Goal: Transaction & Acquisition: Purchase product/service

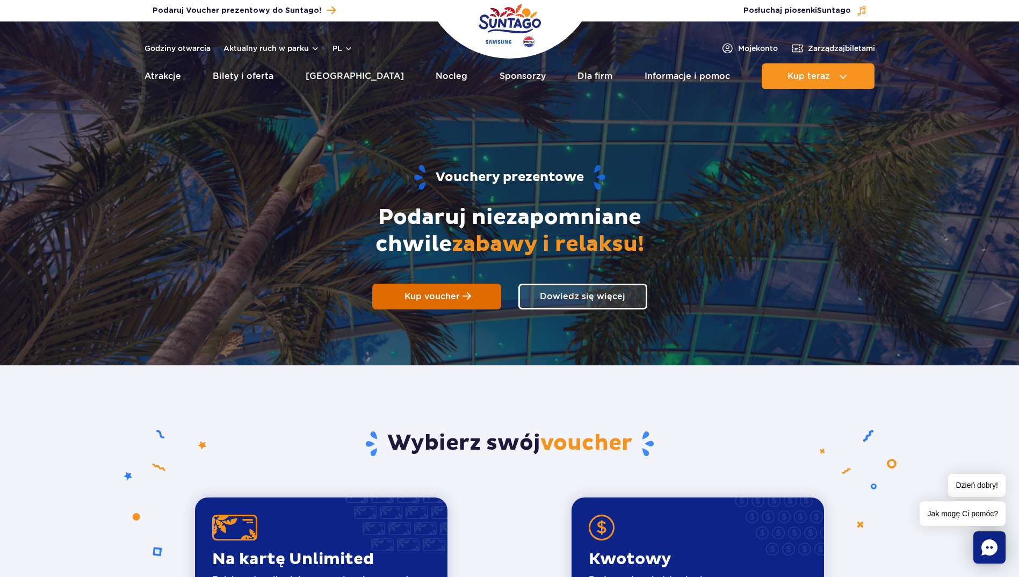
click at [448, 297] on span "Kup voucher" at bounding box center [432, 296] width 55 height 10
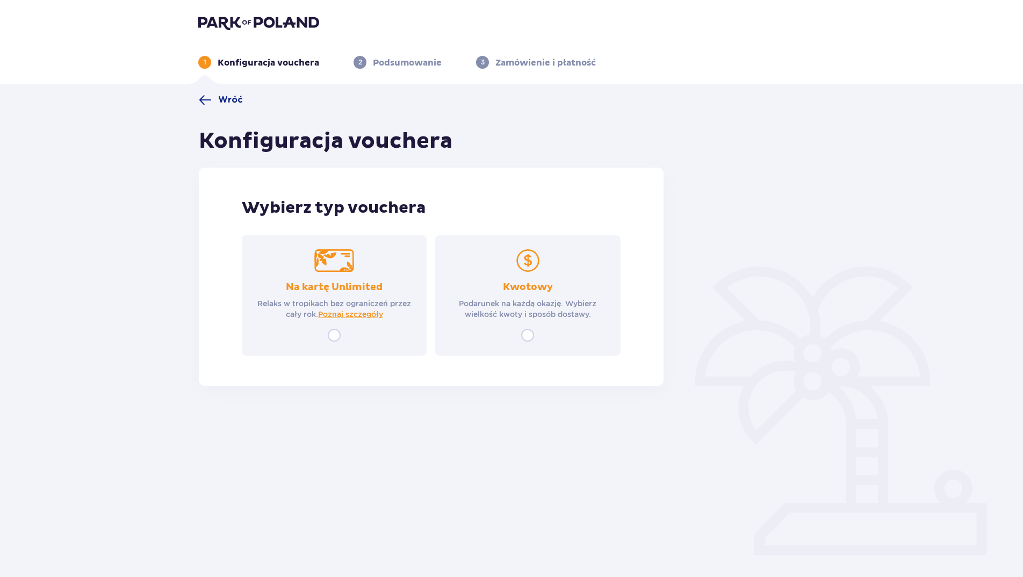
click at [542, 307] on p "Podarunek na każdą okazję. Wybierz wielkość kwoty i sposób dostawy." at bounding box center [527, 308] width 165 height 21
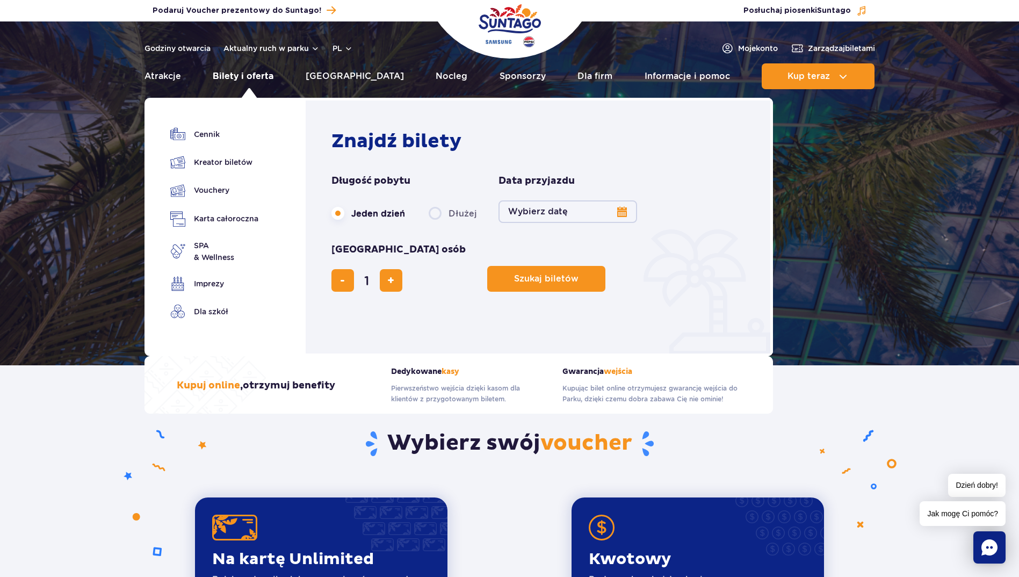
click at [264, 80] on link "Bilety i oferta" at bounding box center [243, 76] width 61 height 26
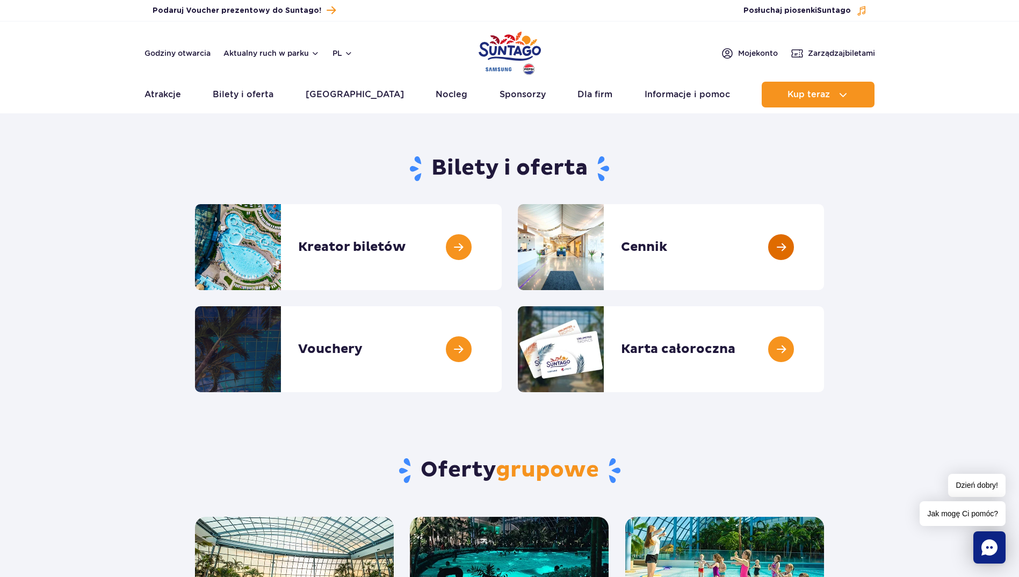
click at [824, 242] on link at bounding box center [824, 247] width 0 height 86
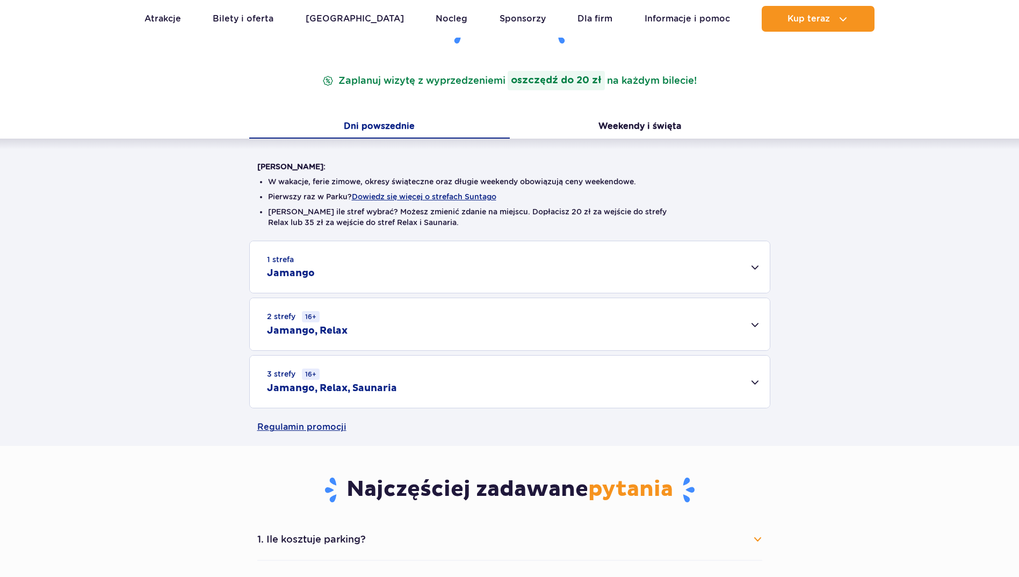
scroll to position [161, 0]
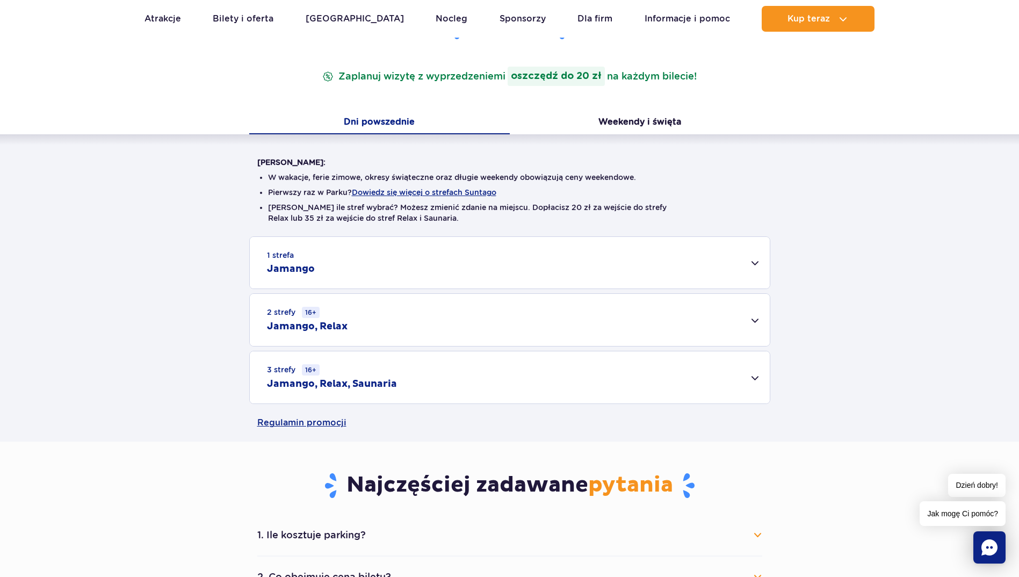
click at [747, 261] on div "1 strefa Jamango" at bounding box center [510, 263] width 520 height 52
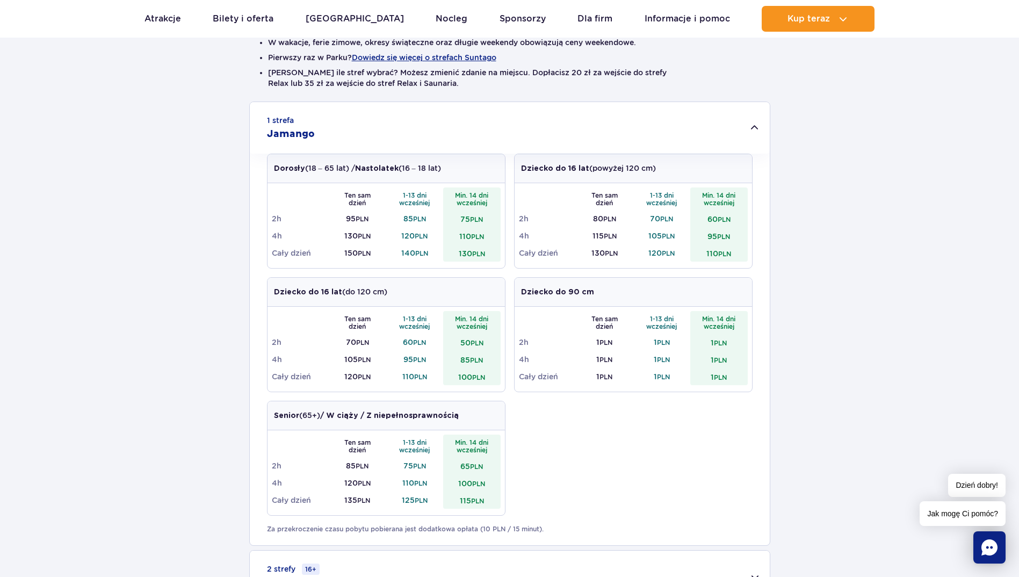
scroll to position [322, 0]
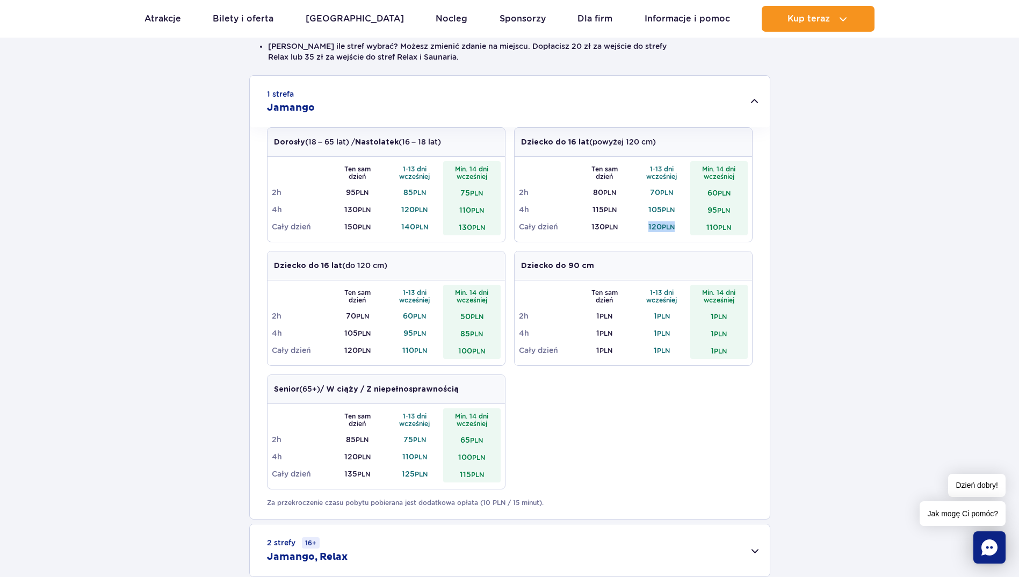
drag, startPoint x: 675, startPoint y: 226, endPoint x: 642, endPoint y: 220, distance: 33.3
click at [642, 220] on td "120 PLN" at bounding box center [662, 226] width 57 height 17
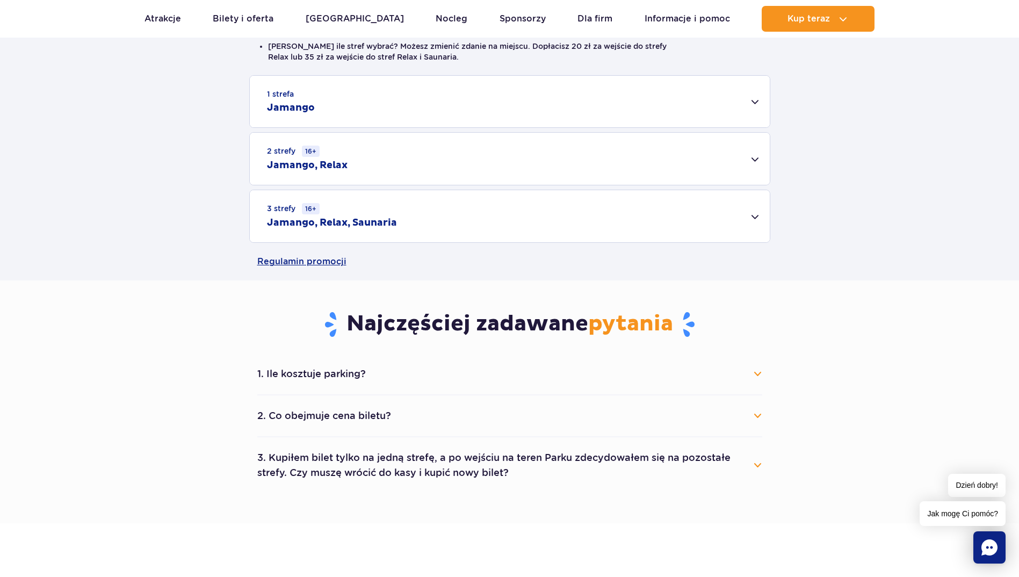
drag, startPoint x: 642, startPoint y: 220, endPoint x: 751, endPoint y: 102, distance: 160.8
click at [751, 102] on div "1 strefa Jamango" at bounding box center [510, 102] width 520 height 52
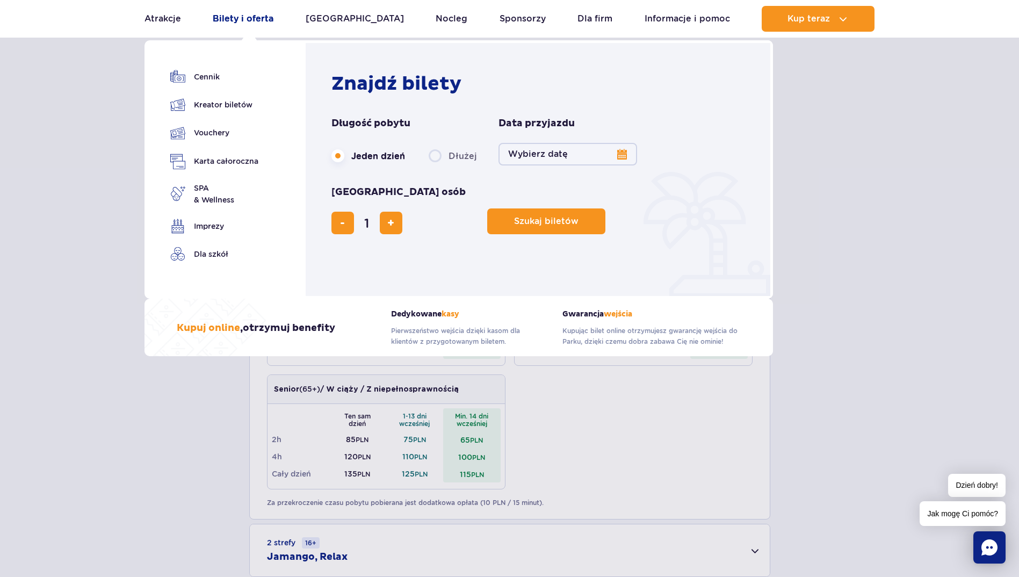
click at [269, 18] on link "Bilety i oferta" at bounding box center [243, 19] width 61 height 26
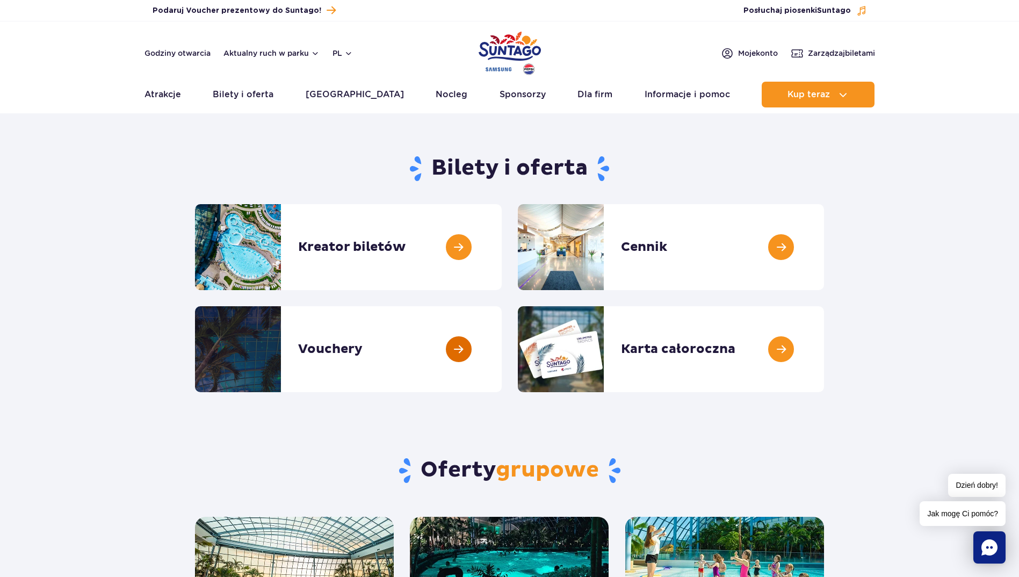
click at [502, 350] on link at bounding box center [502, 349] width 0 height 86
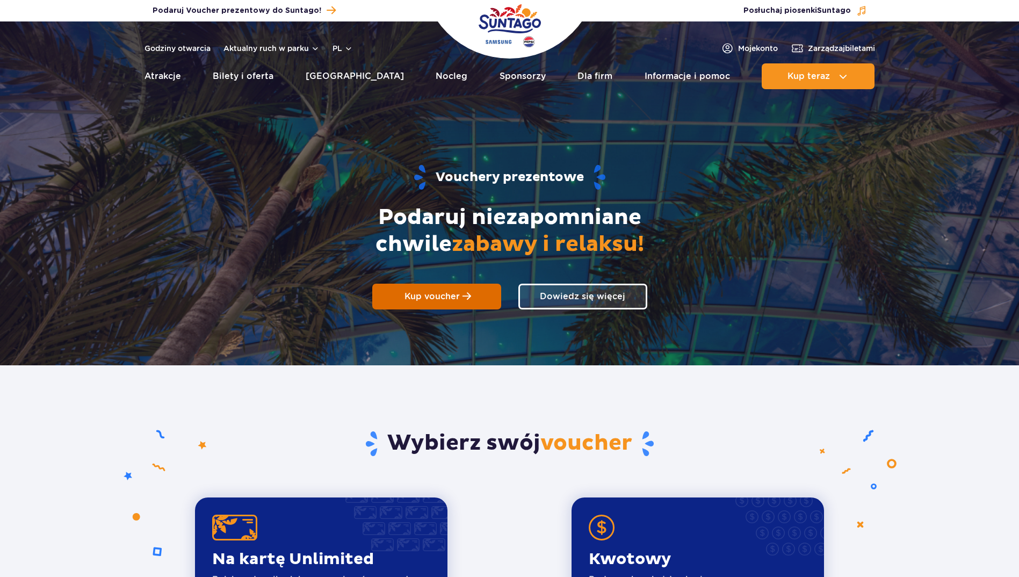
click at [452, 292] on span "Kup voucher" at bounding box center [432, 296] width 55 height 10
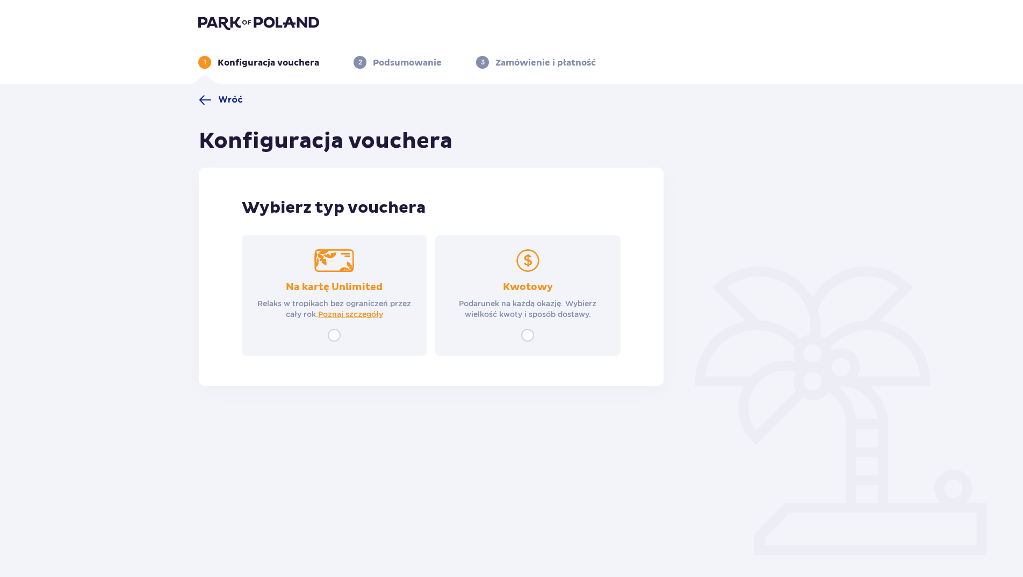
click at [535, 330] on div "Kwotowy Podarunek na każdą okazję. Wybierz wielkość kwoty i sposób dostawy." at bounding box center [527, 295] width 185 height 120
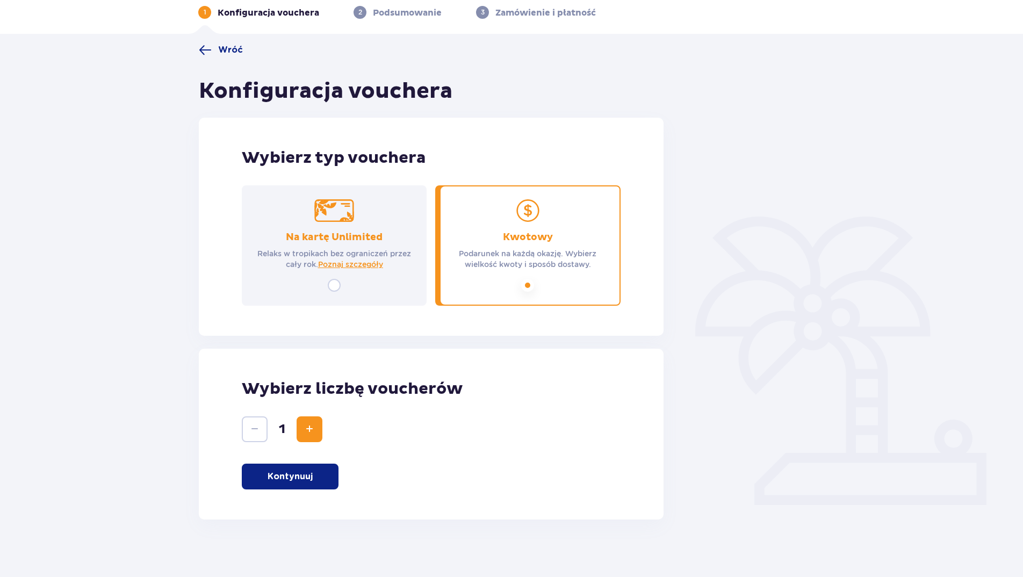
scroll to position [57, 0]
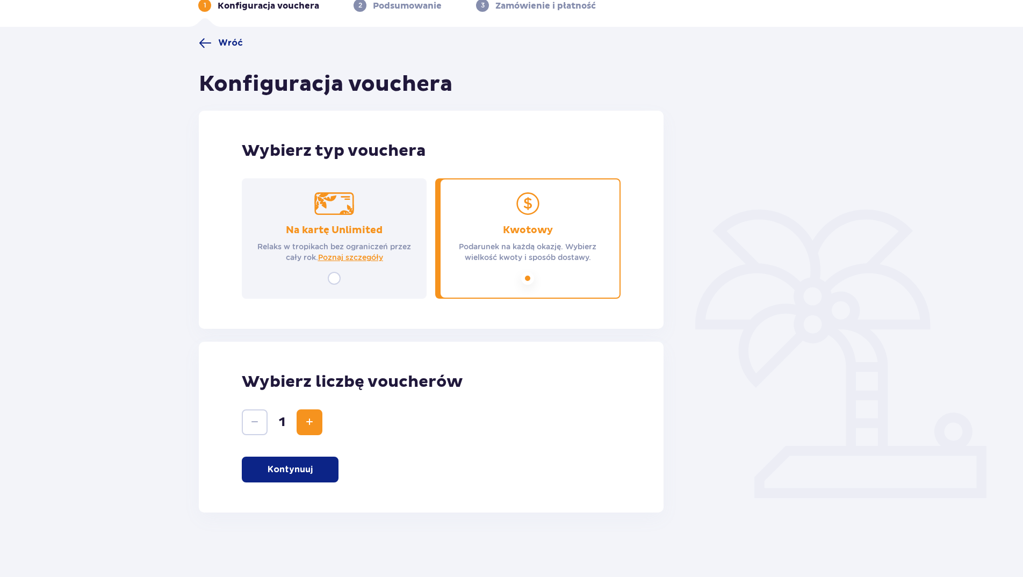
click at [304, 420] on span "Increase" at bounding box center [309, 422] width 13 height 13
click at [301, 475] on p "Kontynuuj" at bounding box center [290, 470] width 45 height 12
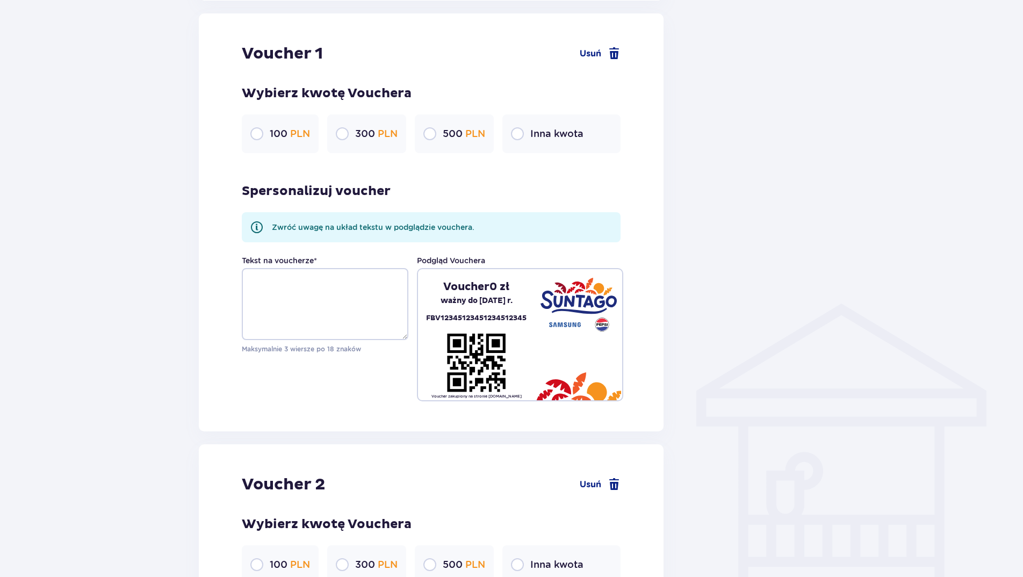
scroll to position [570, 0]
click at [521, 138] on input "radio" at bounding box center [517, 133] width 13 height 13
radio input "true"
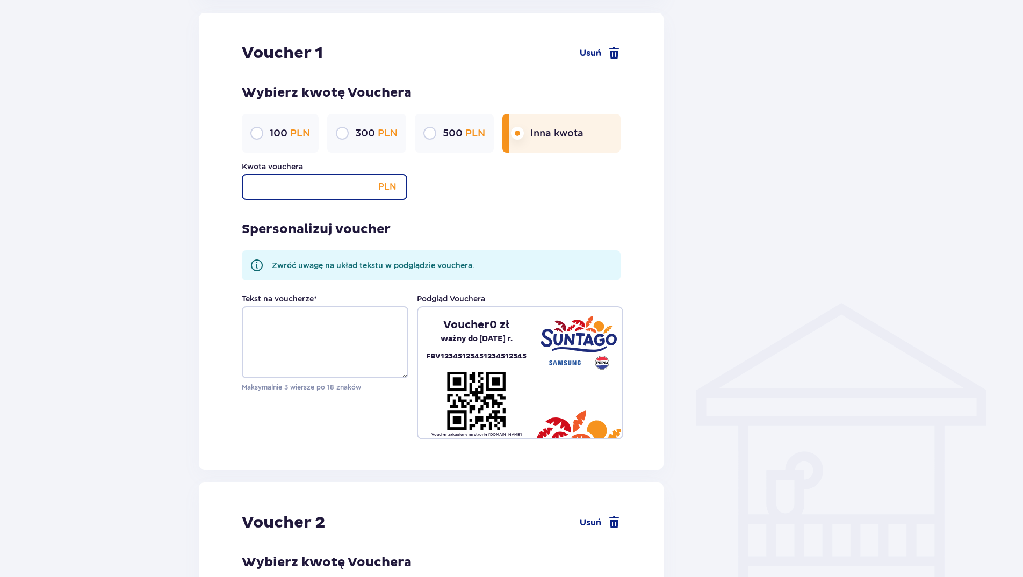
click at [320, 188] on input "Kwota vouchera" at bounding box center [324, 187] width 165 height 26
type input "120"
click at [526, 215] on div "Spersonalizuj voucher Zwróć uwagę na układ tekstu w podglądzie vouchera. Tekst …" at bounding box center [431, 320] width 379 height 240
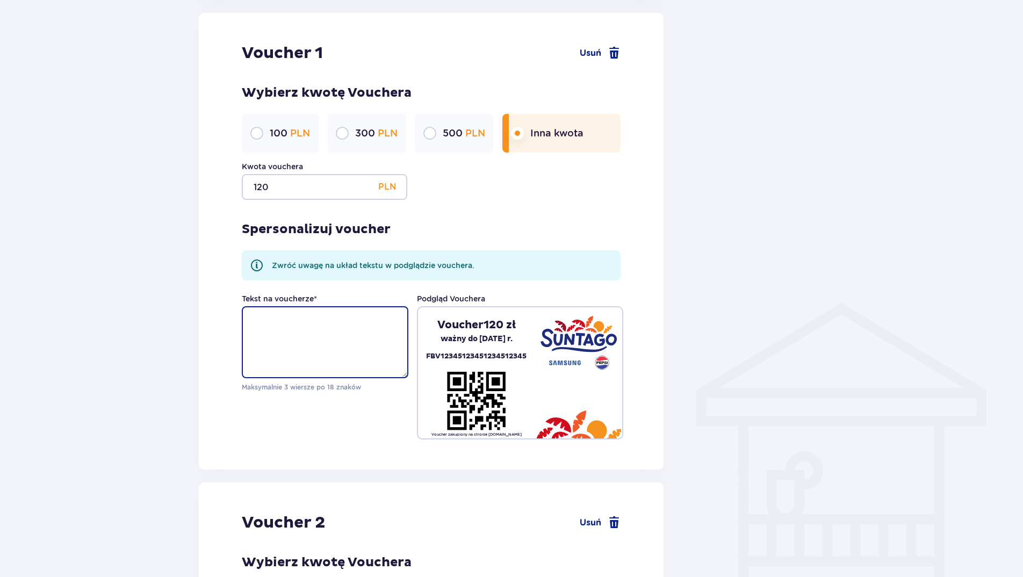
click at [297, 316] on textarea "Tekst na voucherze *" at bounding box center [325, 342] width 167 height 72
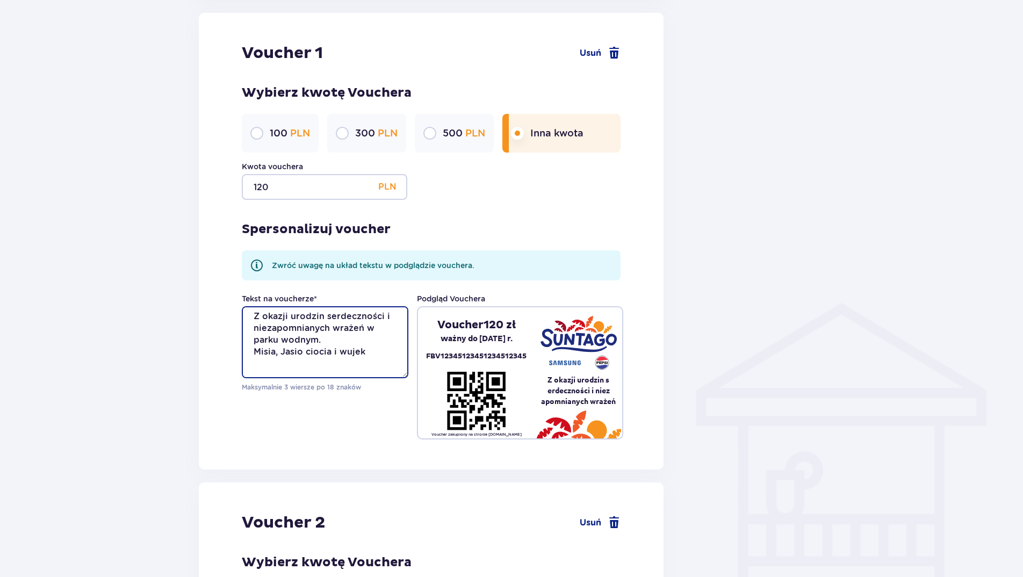
scroll to position [0, 0]
click at [256, 332] on textarea "Z okazji urodzin serdeczności i niezapomnianych wrażeń w parku wodnym. Misia, J…" at bounding box center [325, 342] width 167 height 72
type textarea "Z okazji urodzin serdeczności i niezapomnianych wrażeń w parku wodnym. Misia, J…"
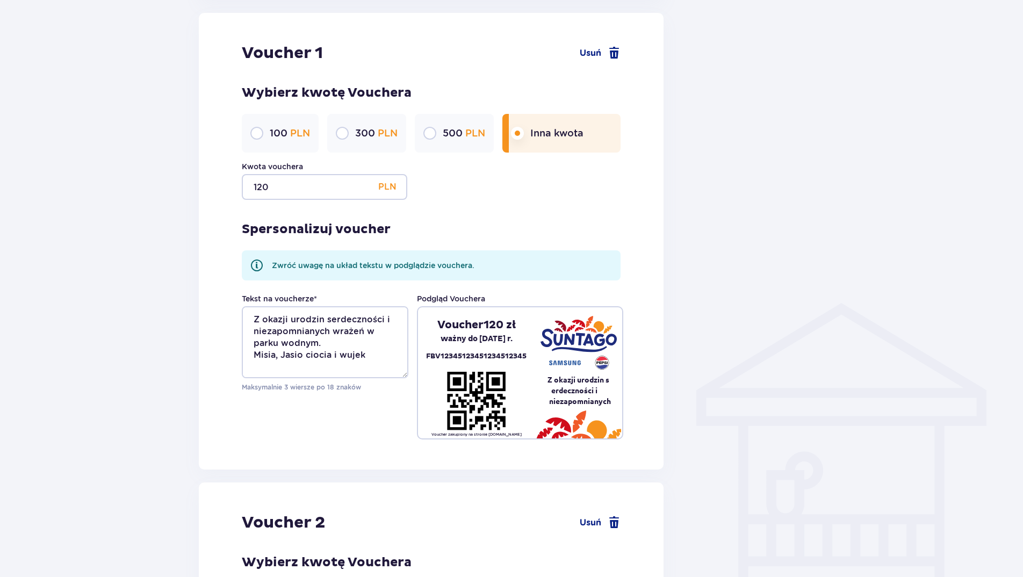
click at [605, 378] on pre "Z okazji urodzin s erdeczności i niezapomnianych" at bounding box center [579, 391] width 88 height 32
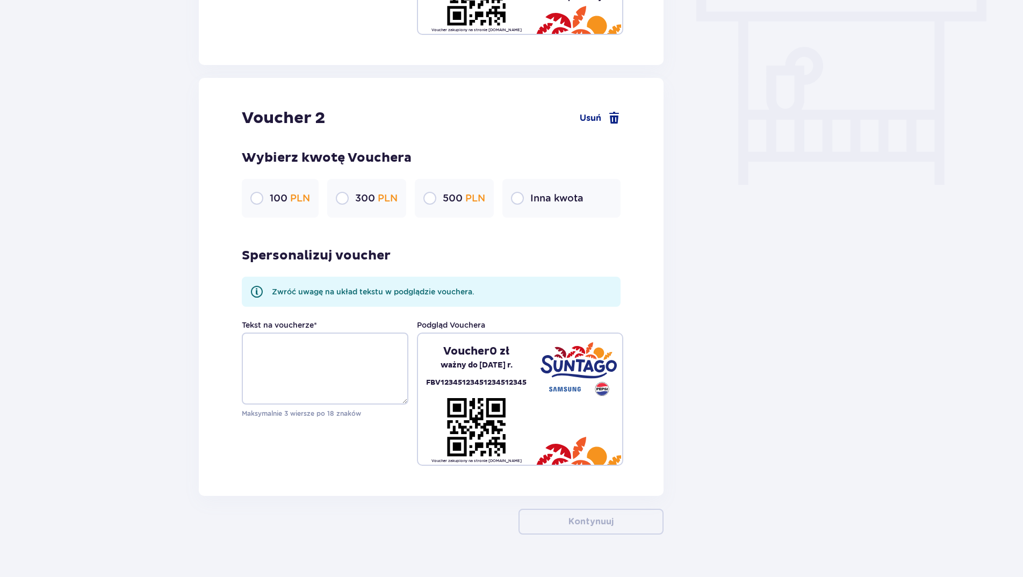
scroll to position [996, 0]
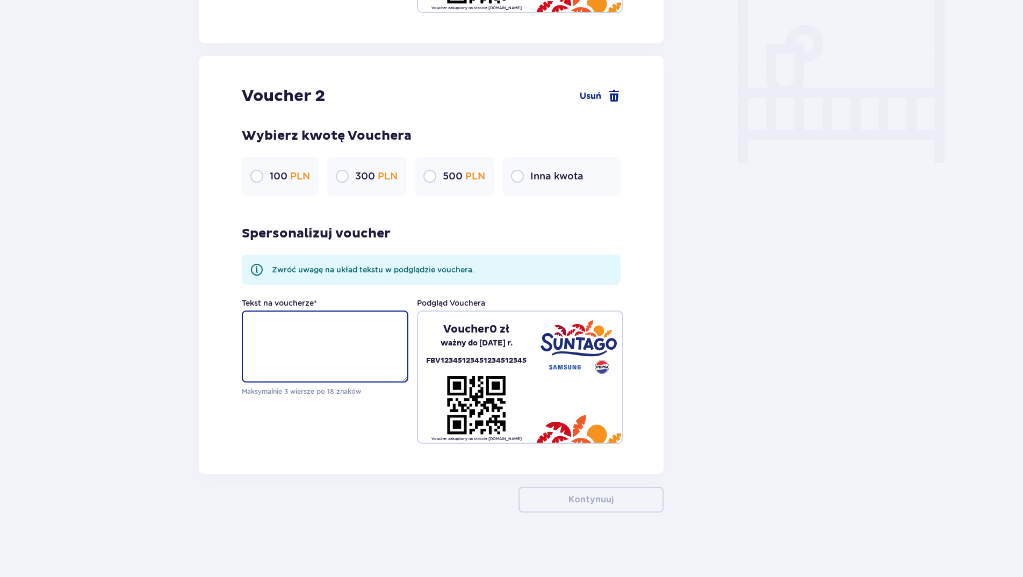
click at [283, 317] on textarea "Tekst na voucherze *" at bounding box center [325, 347] width 167 height 72
click at [293, 336] on textarea "Z okazji urodzin samych serdecznosci" at bounding box center [325, 347] width 167 height 72
click at [275, 339] on textarea "Z okazji urodzin samych serdecznosci" at bounding box center [325, 347] width 167 height 72
click at [299, 334] on textarea "Z okazji urodzin samych serdecznosci" at bounding box center [325, 347] width 167 height 72
click at [303, 334] on textarea "Z okazji urodzin samych serdecznosci" at bounding box center [325, 347] width 167 height 72
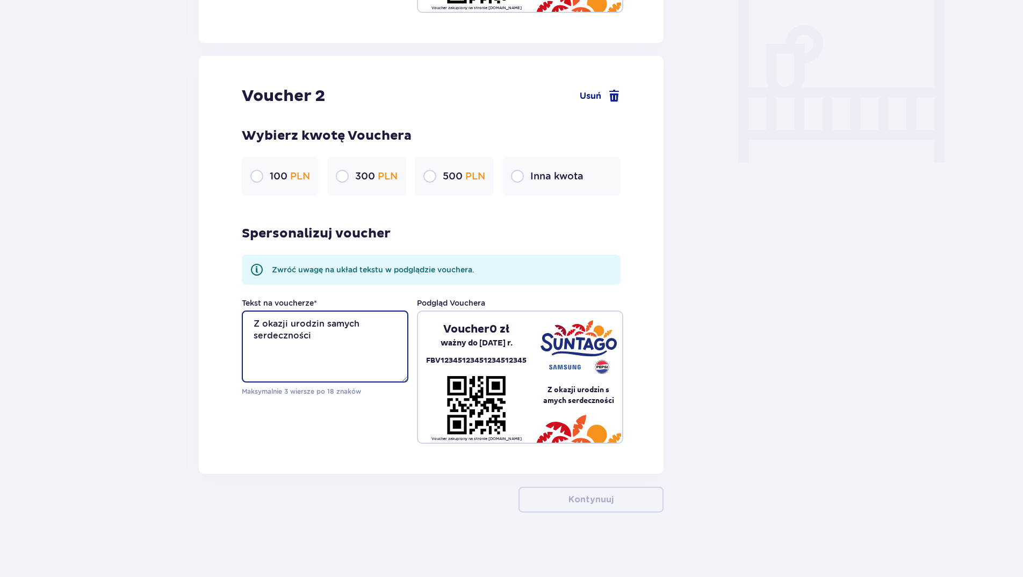
click at [324, 321] on textarea "Z okazji urodzin samych serdeczności" at bounding box center [325, 347] width 167 height 72
click at [572, 395] on pre "Z okazji urodzin samych serdecznośc i" at bounding box center [579, 395] width 88 height 32
click at [319, 335] on textarea "Z okazji urodzin samych serdeczności" at bounding box center [325, 347] width 167 height 72
drag, startPoint x: 320, startPoint y: 333, endPoint x: 328, endPoint y: 322, distance: 13.4
click at [328, 322] on textarea "Z okazji urodzin samych serdeczności" at bounding box center [325, 347] width 167 height 72
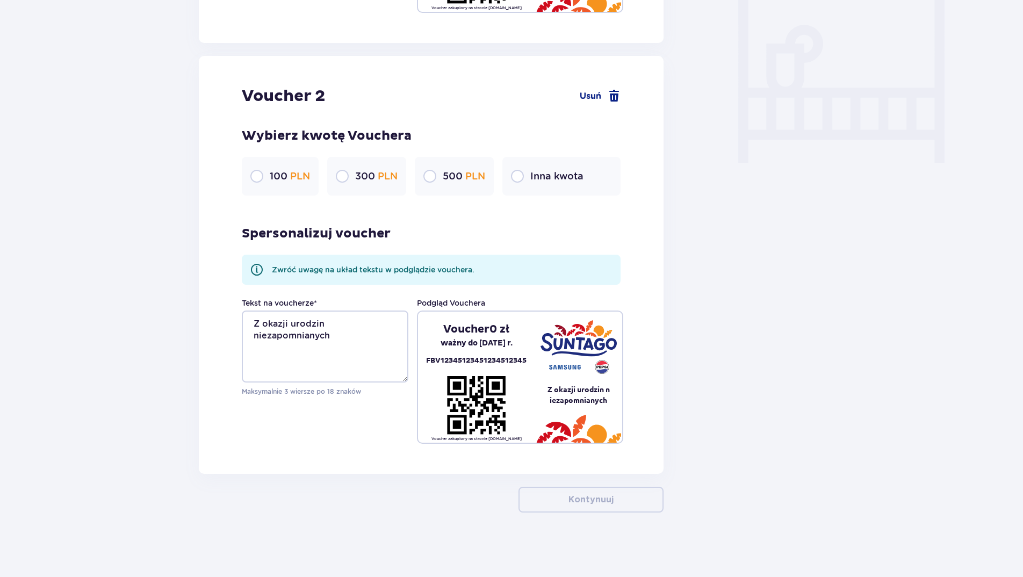
click at [603, 387] on pre "Z okazji urodzin n iezapomnianych" at bounding box center [579, 394] width 88 height 21
click at [592, 401] on pre "Z okazji urodzin n iezapomnianych" at bounding box center [579, 394] width 88 height 21
click at [346, 332] on textarea "Z okazji urodzin niezapomnianych" at bounding box center [325, 347] width 167 height 72
click at [342, 334] on textarea "Z okazji urodzin niezapomnianych" at bounding box center [325, 347] width 167 height 72
drag, startPoint x: 343, startPoint y: 334, endPoint x: 242, endPoint y: 313, distance: 103.6
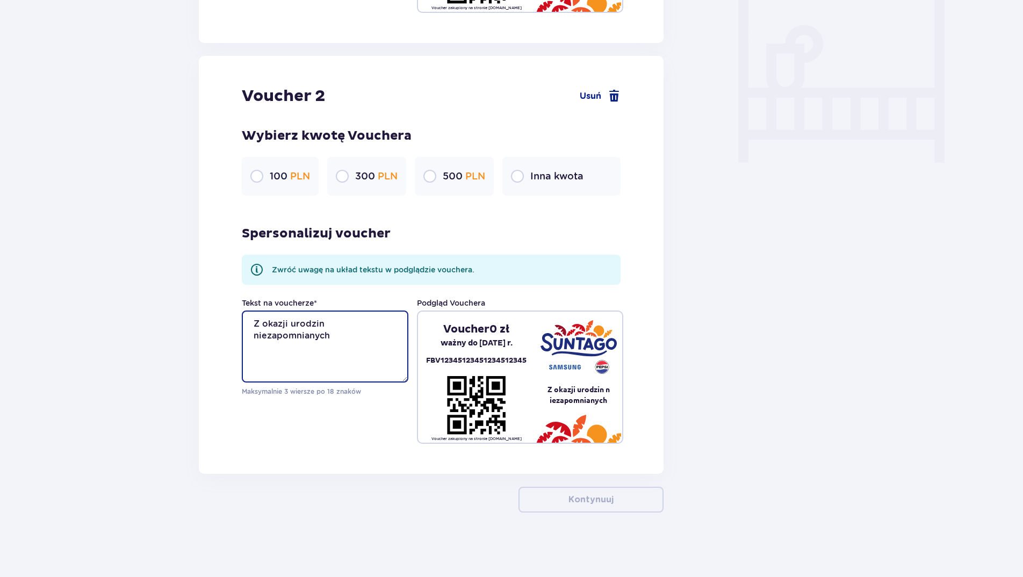
click at [242, 313] on textarea "Z okazji urodzin niezapomnianych" at bounding box center [325, 347] width 167 height 72
click at [251, 322] on textarea "Samych serdeczności" at bounding box center [325, 347] width 167 height 72
click at [314, 323] on textarea "Samych serdeczności" at bounding box center [325, 347] width 167 height 72
click at [356, 325] on textarea "Samych serdeczności" at bounding box center [325, 347] width 167 height 72
drag, startPoint x: 356, startPoint y: 323, endPoint x: 219, endPoint y: 311, distance: 137.6
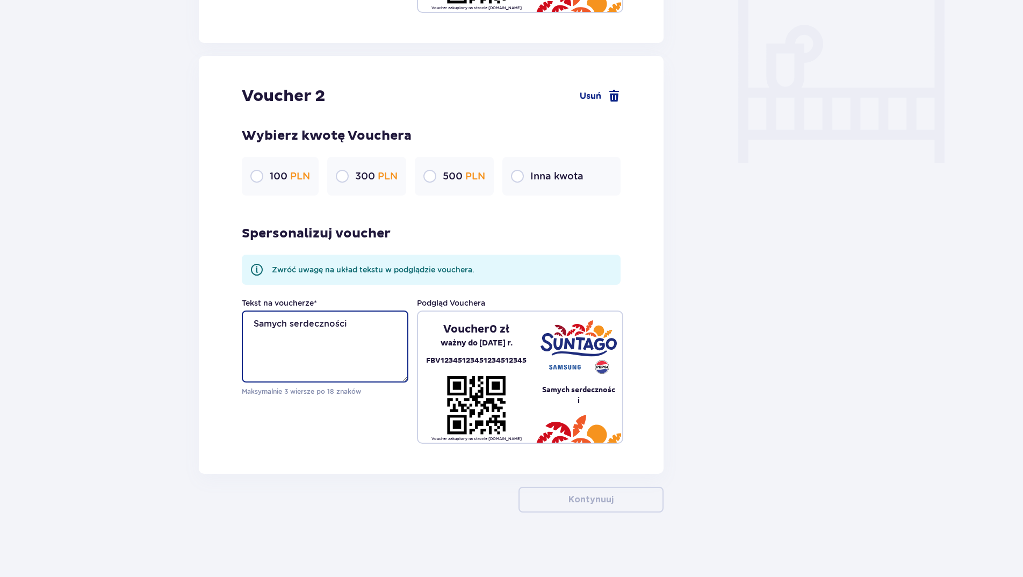
click at [219, 311] on div "Voucher 2 Usuń Wybierz kwotę Vouchera 100 PLN 300 PLN 500 PLN Inna kwota Sperso…" at bounding box center [431, 265] width 465 height 418
drag, startPoint x: 329, startPoint y: 349, endPoint x: 299, endPoint y: 347, distance: 30.2
click at [299, 347] on textarea "Dużo radości fantastycznych wrażeń w praku" at bounding box center [325, 347] width 167 height 72
click at [323, 347] on textarea "Dużo radości fantastycznych wrażeń w parku wodnym" at bounding box center [325, 347] width 167 height 72
drag, startPoint x: 379, startPoint y: 349, endPoint x: 336, endPoint y: 348, distance: 43.0
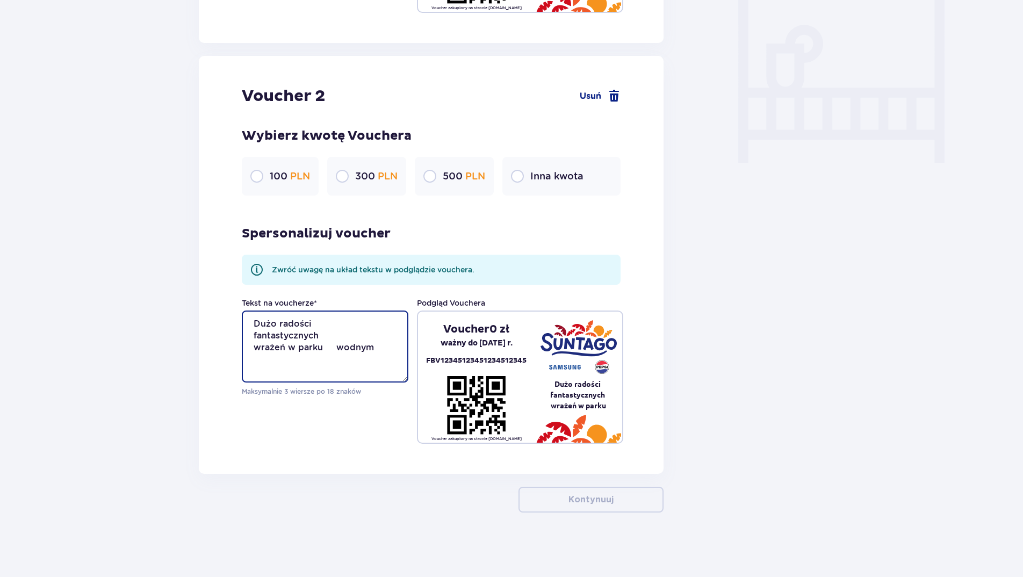
click at [336, 348] on textarea "Dużo radości fantastycznych wrażeń w parku wodnym" at bounding box center [325, 347] width 167 height 72
click at [314, 321] on textarea "Dużo radości fantastycznych wrażeń w parku" at bounding box center [325, 347] width 167 height 72
type textarea "Dużo radości i fantastycznych wrażeń w parku"
click at [361, 420] on div "Tekst na voucherze * Dużo radości i fantastycznych wrażeń w parku Maksymalnie 3…" at bounding box center [431, 371] width 379 height 146
click at [334, 344] on textarea "Dużo radości i fantastycznych wrażeń w parku" at bounding box center [325, 347] width 167 height 72
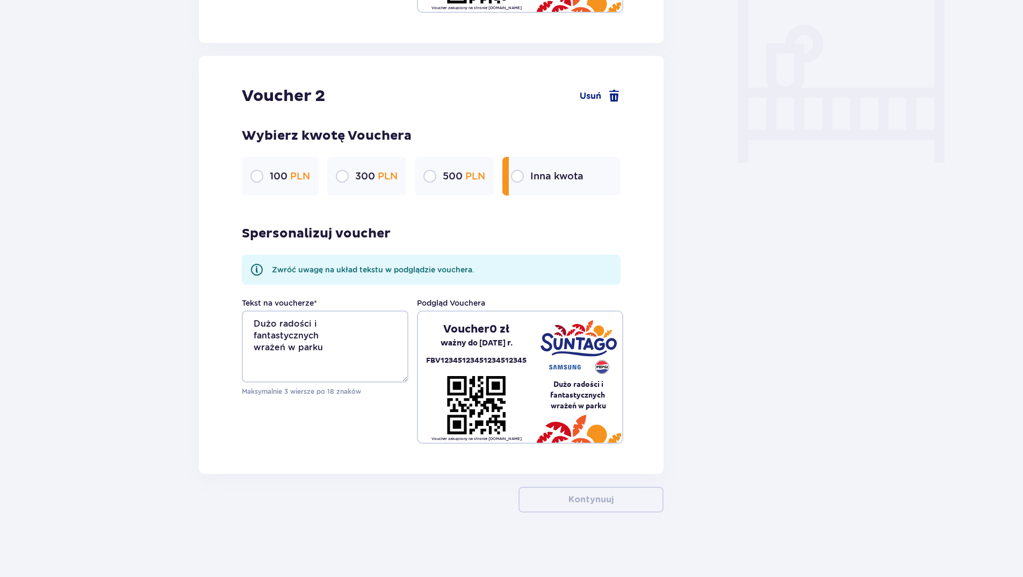
click at [519, 176] on input "radio" at bounding box center [517, 176] width 13 height 13
radio input "true"
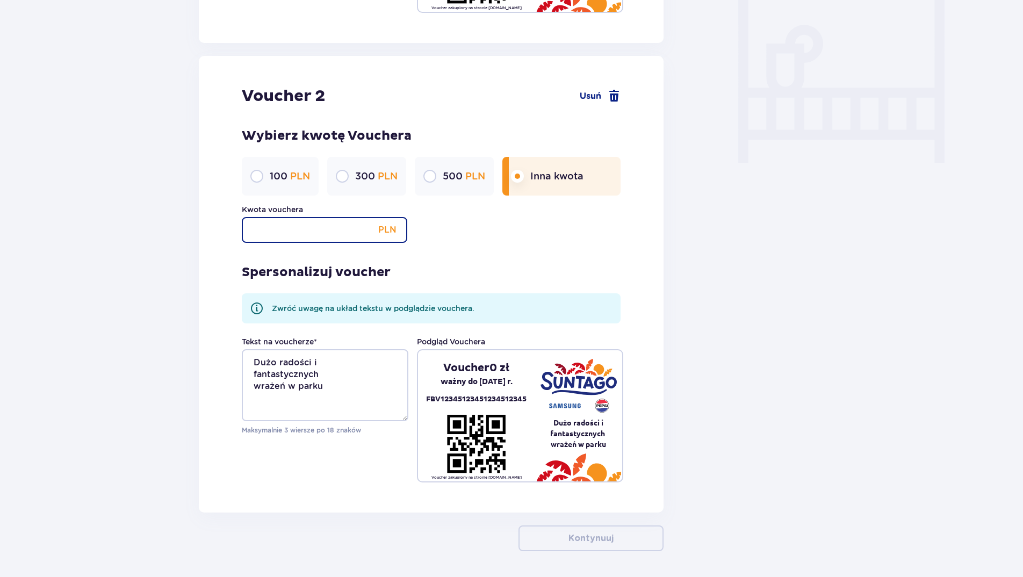
click at [275, 233] on input "Kwota vouchera" at bounding box center [324, 230] width 165 height 26
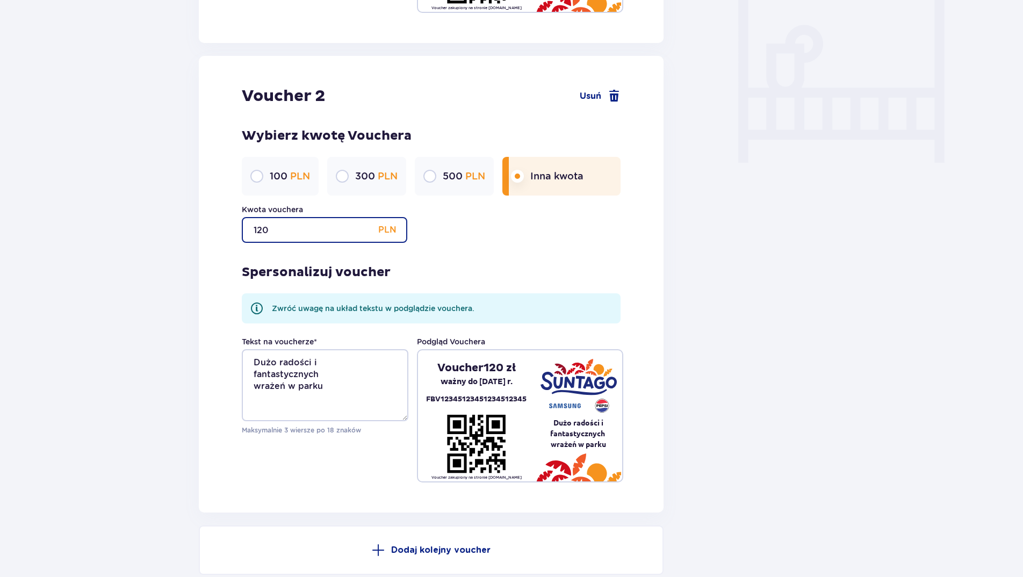
type input "120"
click at [637, 268] on div "Voucher 2 Usuń Wybierz kwotę Vouchera 100 PLN 300 PLN 500 PLN Inna kwota Kwota …" at bounding box center [431, 284] width 465 height 457
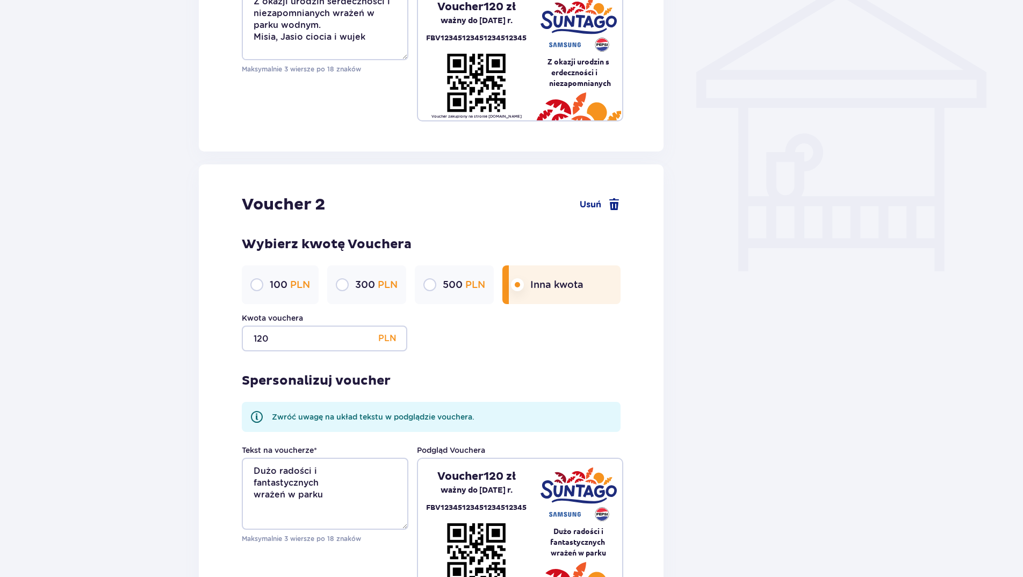
scroll to position [889, 0]
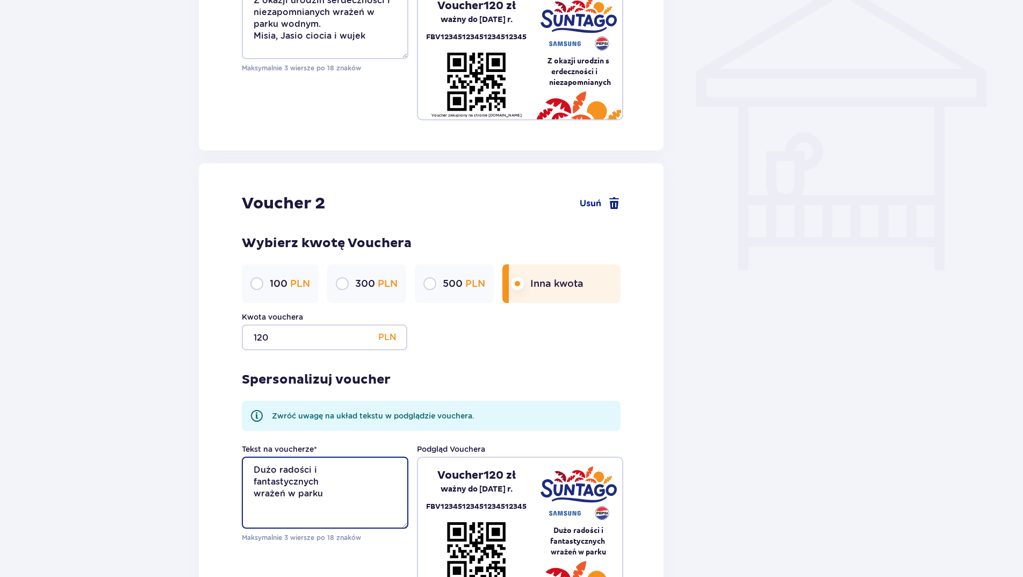
drag, startPoint x: 332, startPoint y: 493, endPoint x: 242, endPoint y: 467, distance: 93.9
click at [242, 467] on textarea "Dużo radości i fantastycznych wrażeń w parku" at bounding box center [325, 493] width 167 height 72
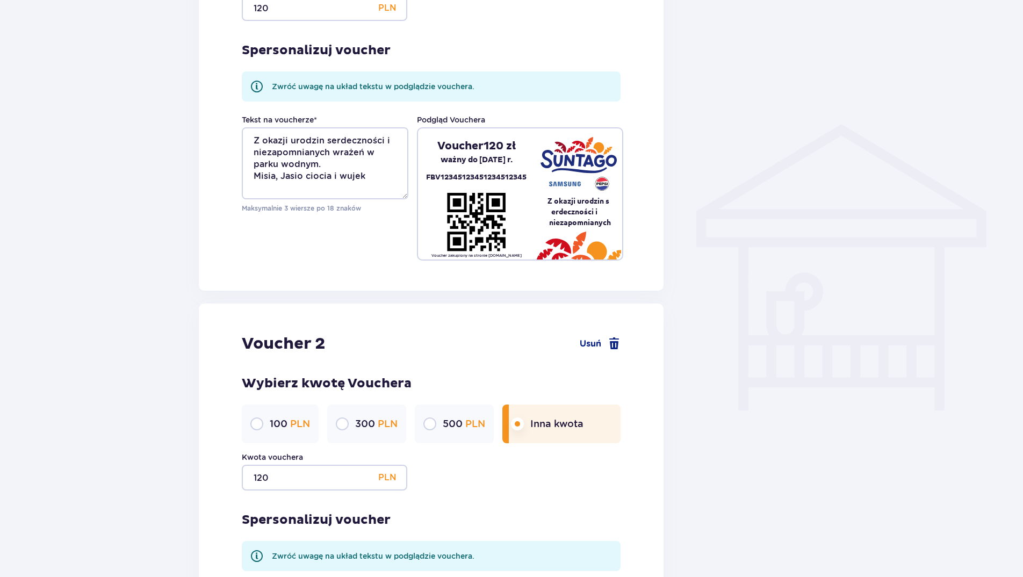
scroll to position [620, 0]
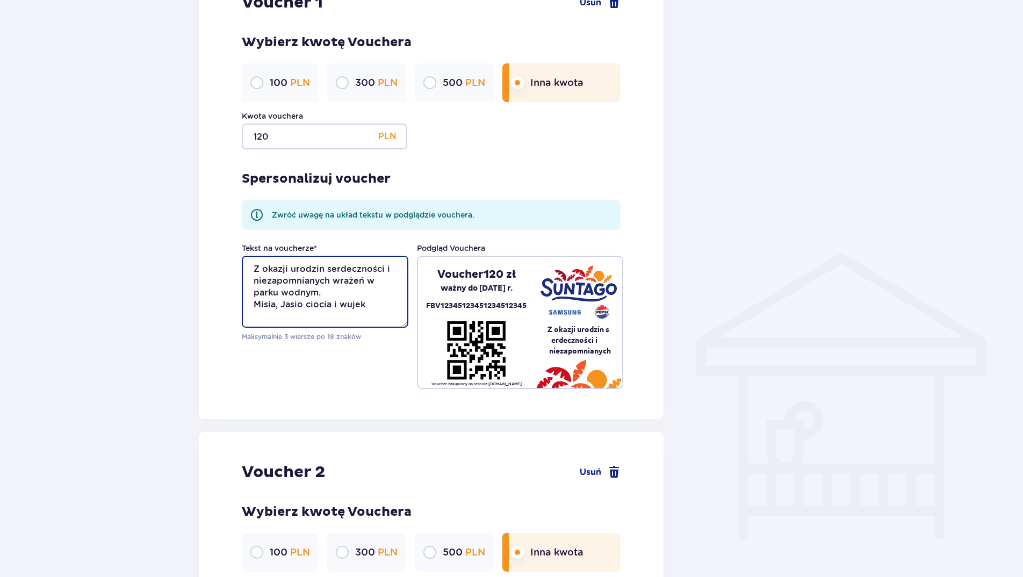
drag, startPoint x: 378, startPoint y: 304, endPoint x: 242, endPoint y: 264, distance: 142.0
click at [242, 264] on textarea "Z okazji urodzin serdeczności i niezapomnianych wrażeń w parku wodnym. Misia, J…" at bounding box center [325, 292] width 167 height 72
paste textarea "Dużo radości i fantastycznych wrażeń w parku"
type textarea "Dużo radości i fantastycznych wrażeń w parku"
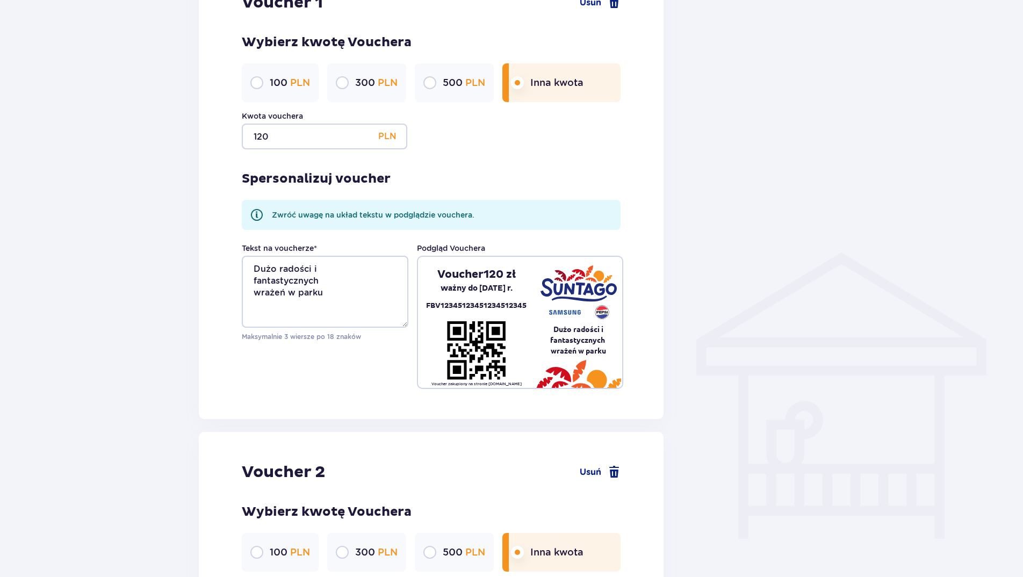
click at [339, 383] on div "Tekst na voucherze * Dużo radości i fantastycznych wrażeń w parku Maksymalnie 3…" at bounding box center [431, 316] width 379 height 146
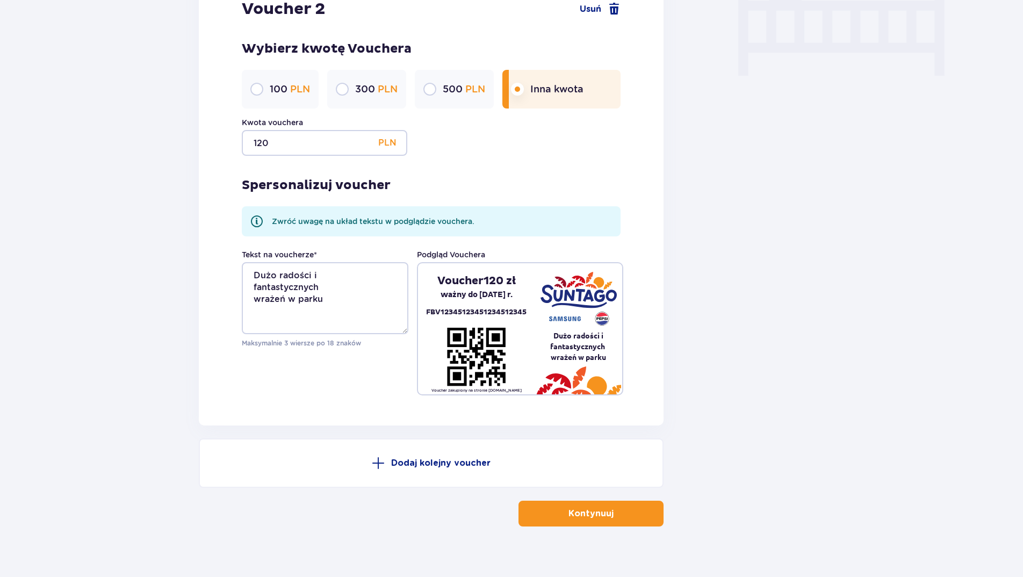
scroll to position [1097, 0]
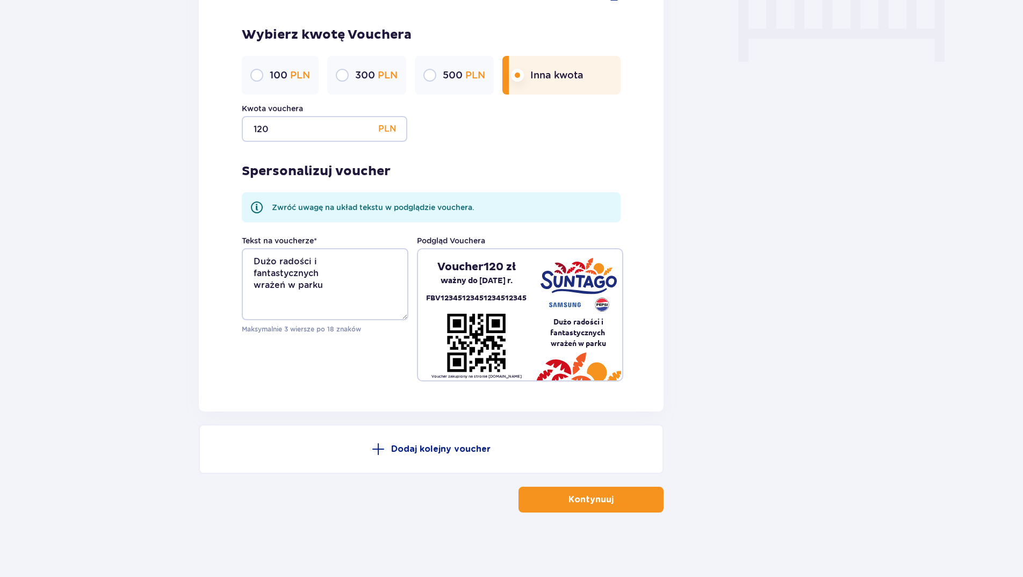
click at [588, 501] on p "Kontynuuj" at bounding box center [590, 500] width 45 height 12
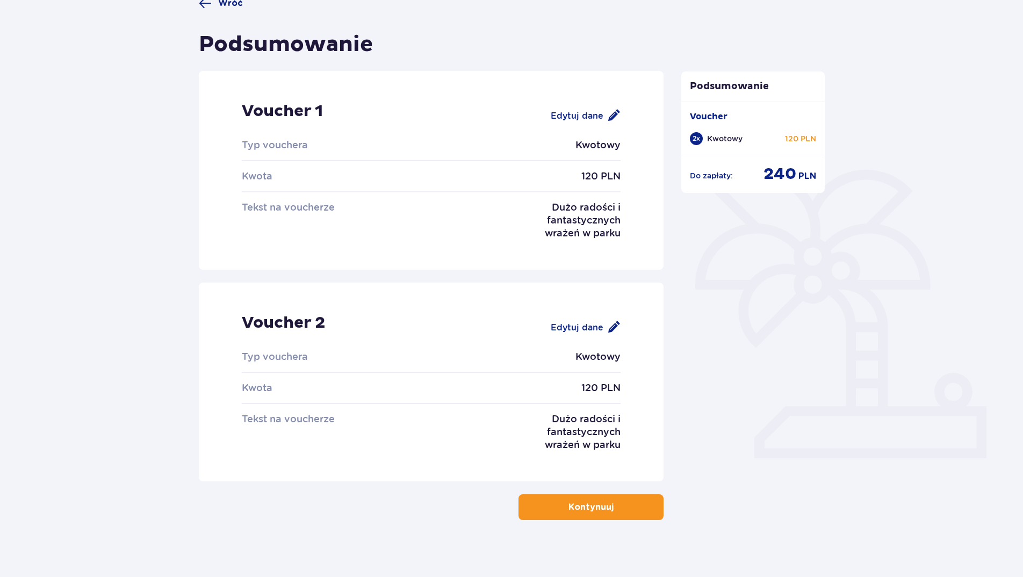
scroll to position [104, 0]
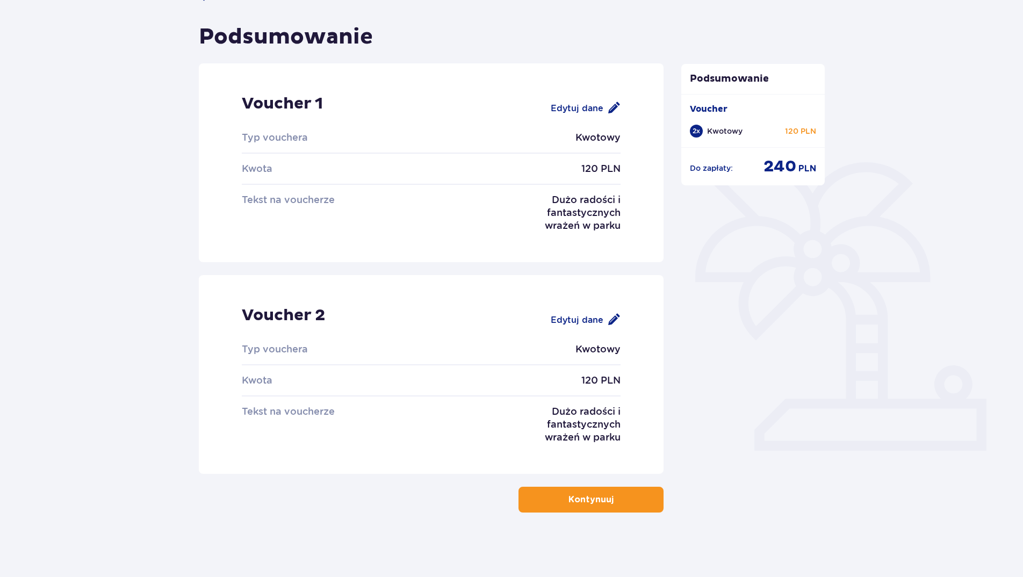
click at [602, 499] on p "Kontynuuj" at bounding box center [590, 500] width 45 height 12
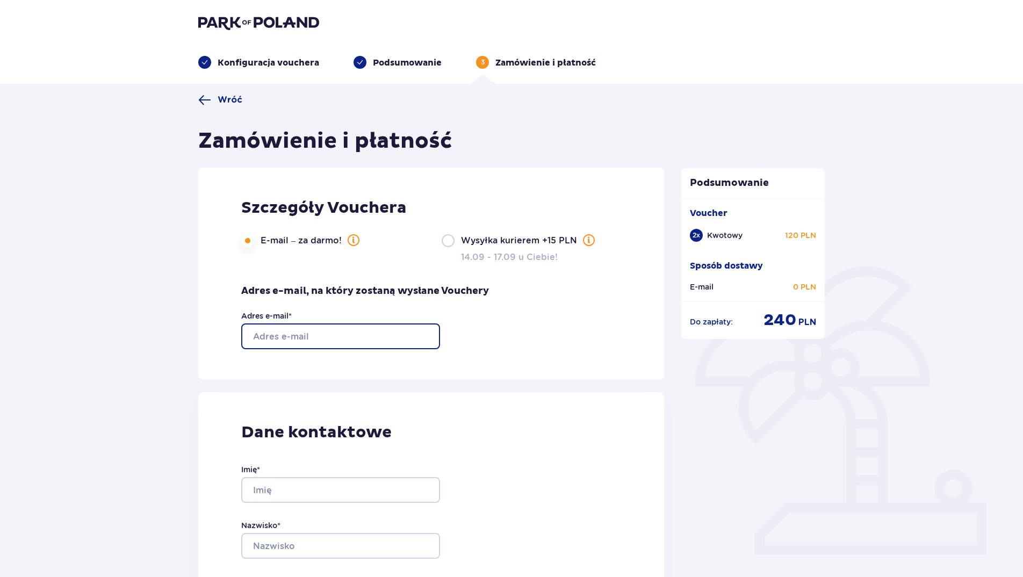
click at [297, 340] on input "Adres e-mail *" at bounding box center [340, 336] width 199 height 26
type input "maciosaneta@gmail.com"
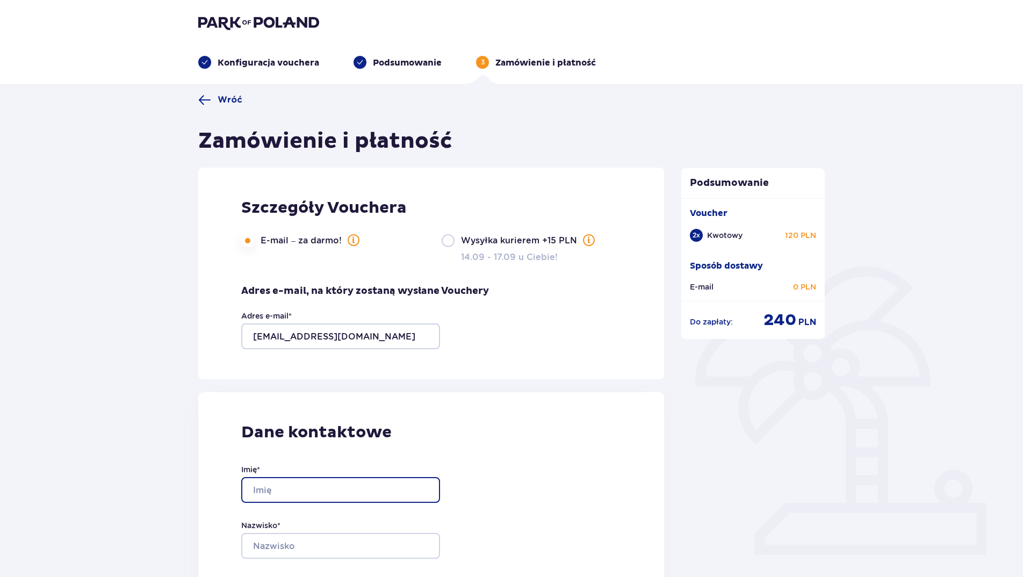
type input "Aneta"
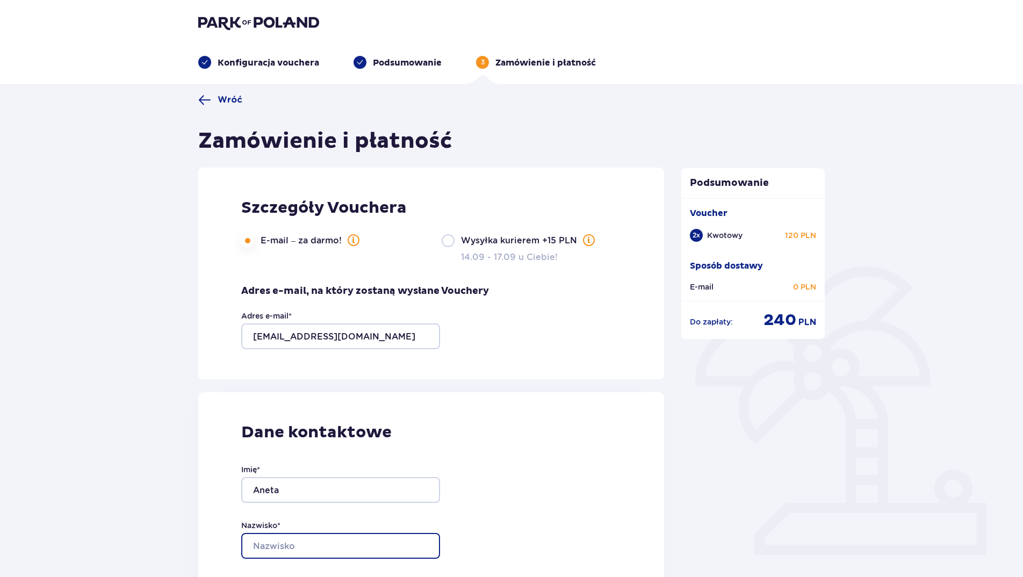
type input "Macios"
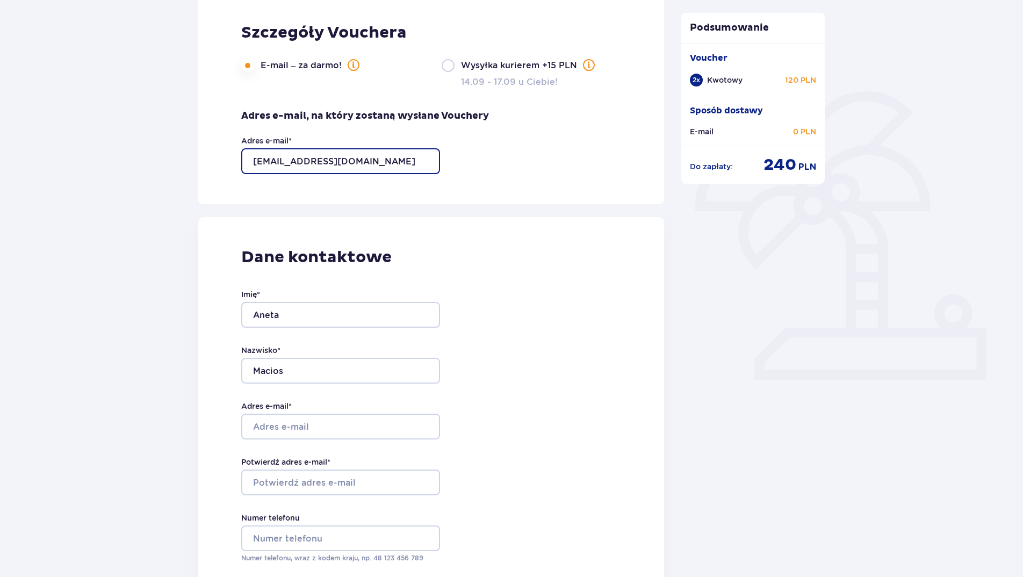
scroll to position [215, 0]
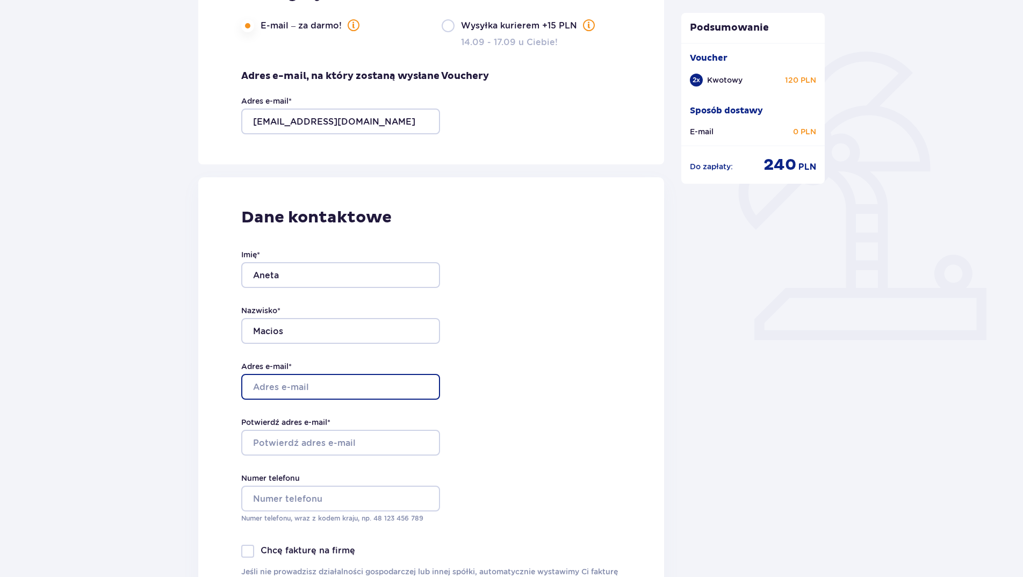
click at [291, 378] on input "Adres e-mail *" at bounding box center [340, 387] width 199 height 26
type input "maciosaneta@gmail.com"
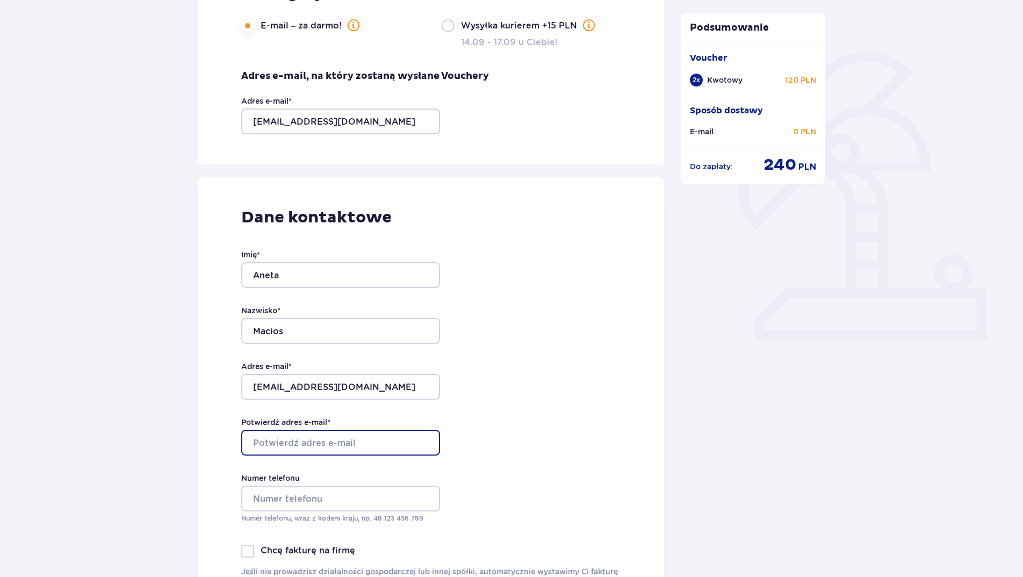
type input "maciosaneta@gmail.com"
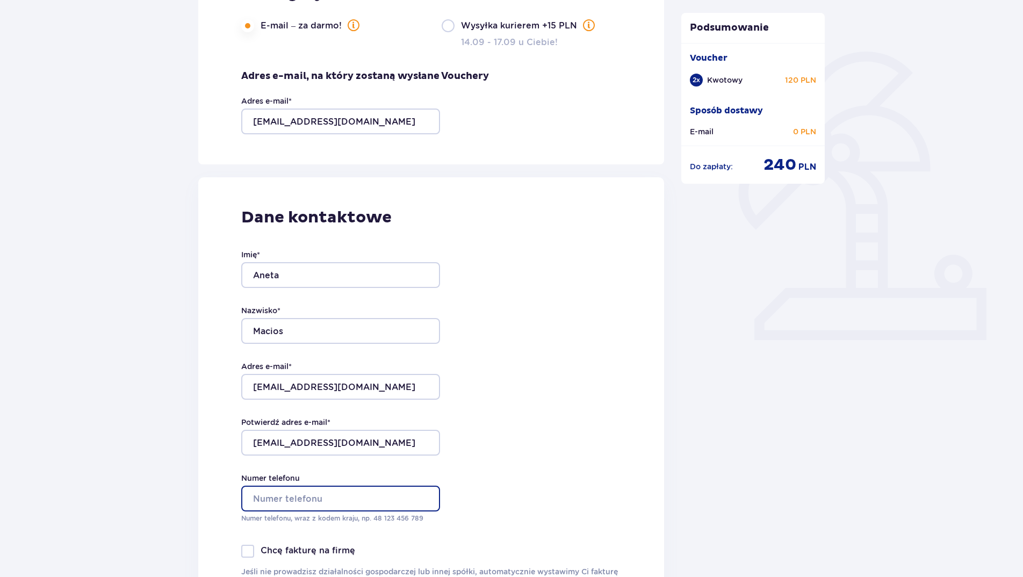
type input "+48500379544"
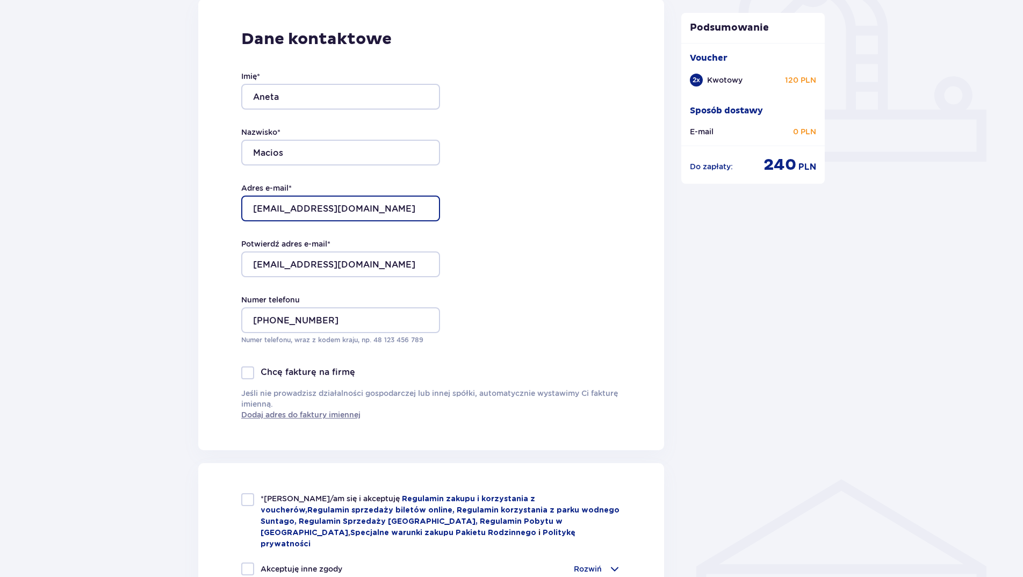
scroll to position [430, 0]
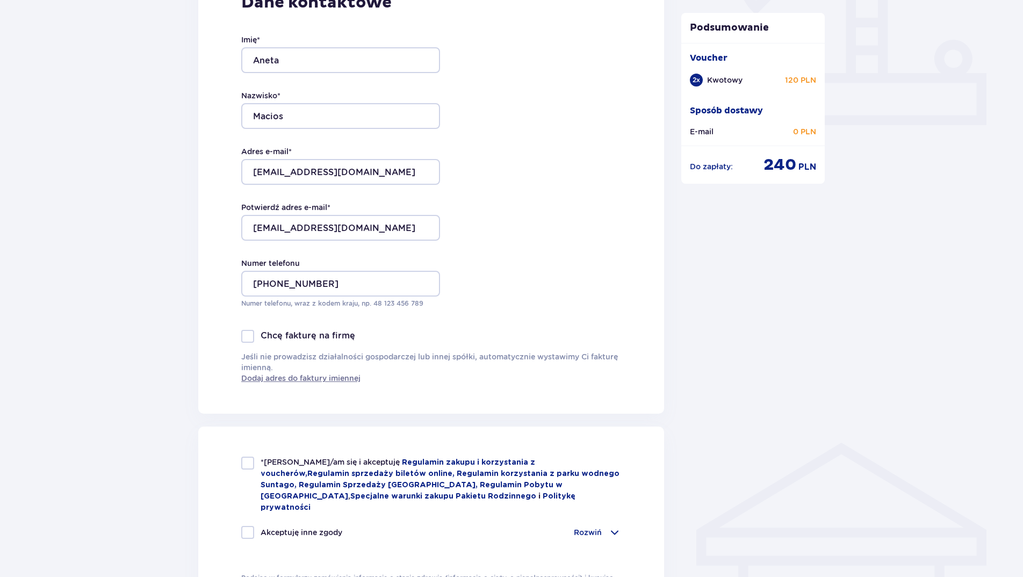
click at [253, 462] on div at bounding box center [247, 463] width 13 height 13
checkbox input "true"
click at [247, 526] on div at bounding box center [247, 532] width 13 height 13
checkbox input "true"
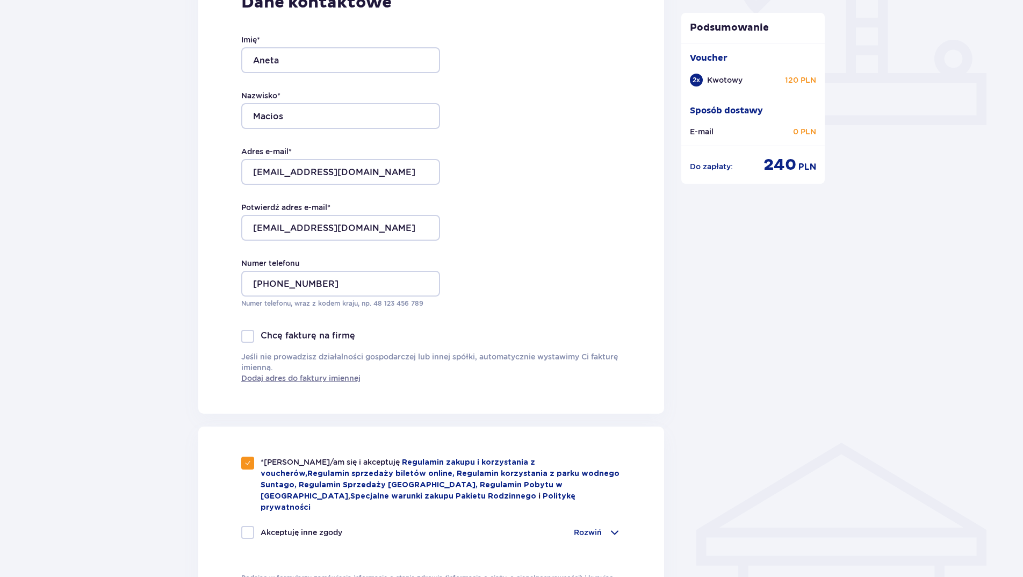
checkbox input "true"
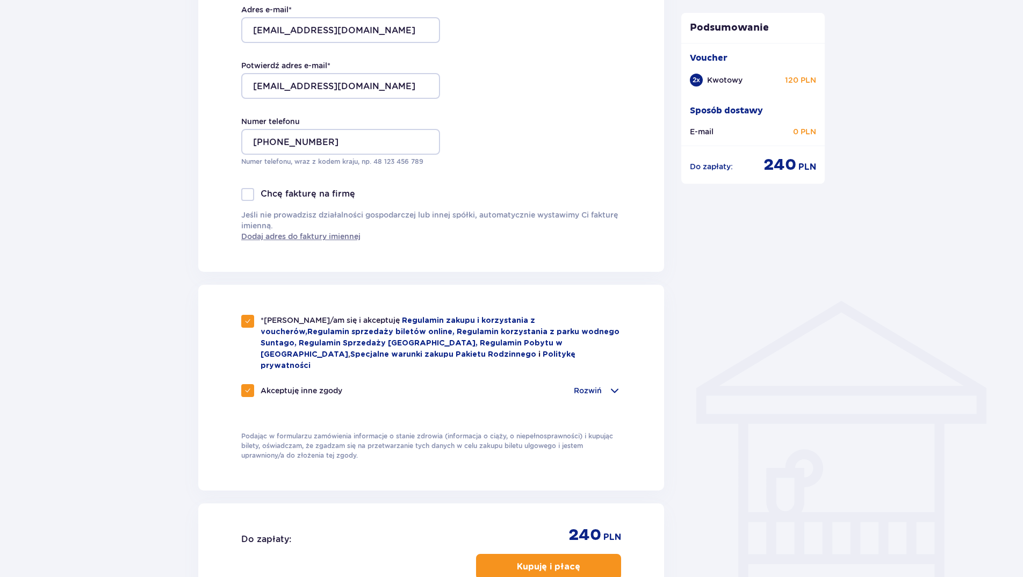
scroll to position [699, 0]
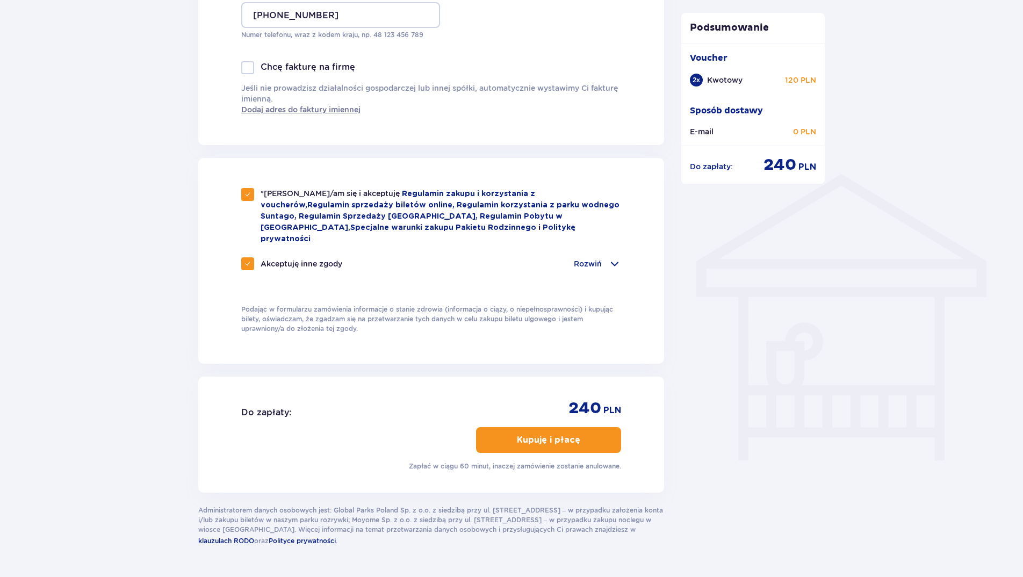
click at [548, 434] on p "Kupuję i płacę" at bounding box center [548, 440] width 63 height 12
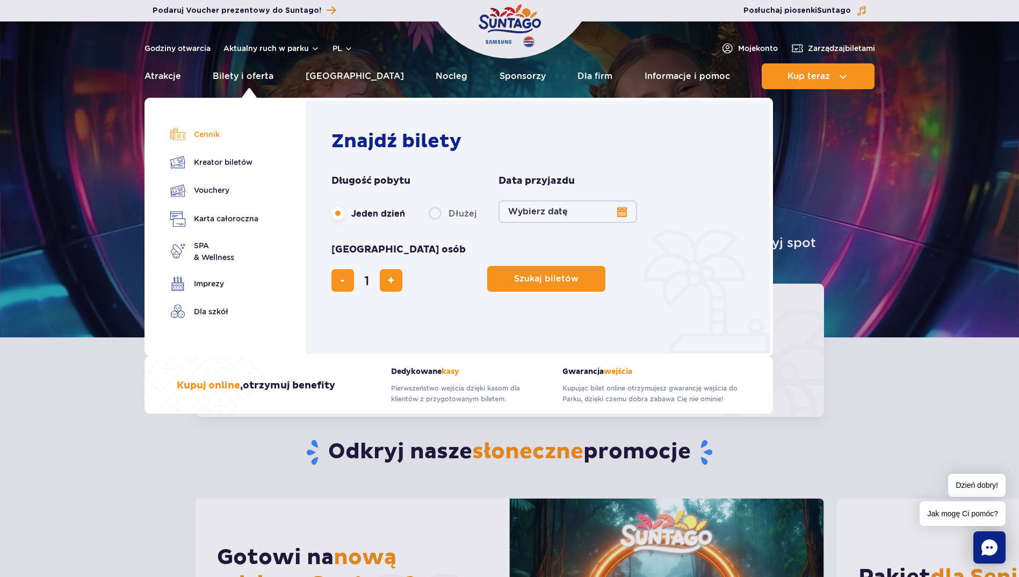
click at [206, 134] on link "Cennik" at bounding box center [214, 134] width 88 height 15
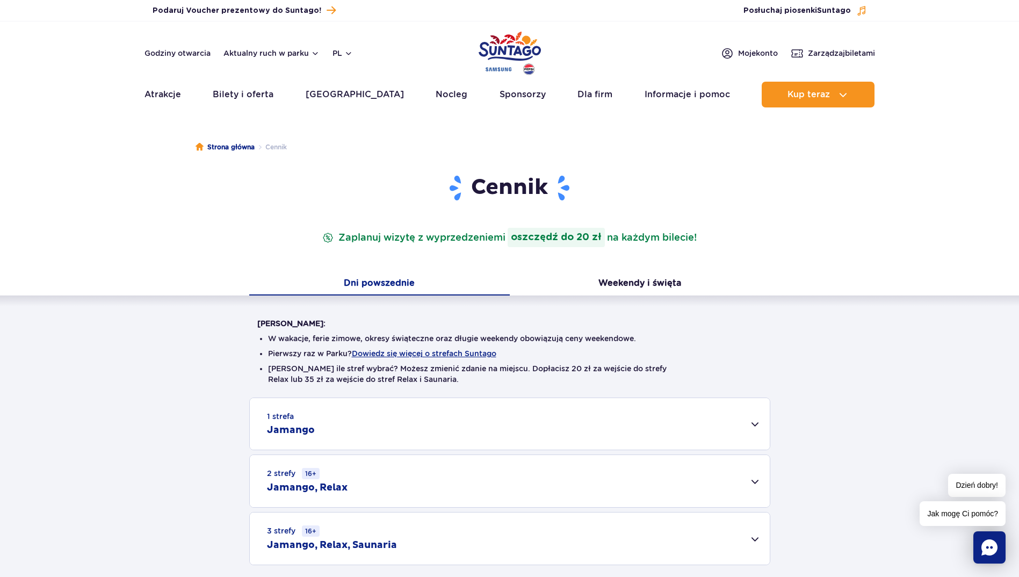
click at [748, 422] on div "1 strefa Jamango" at bounding box center [510, 424] width 520 height 52
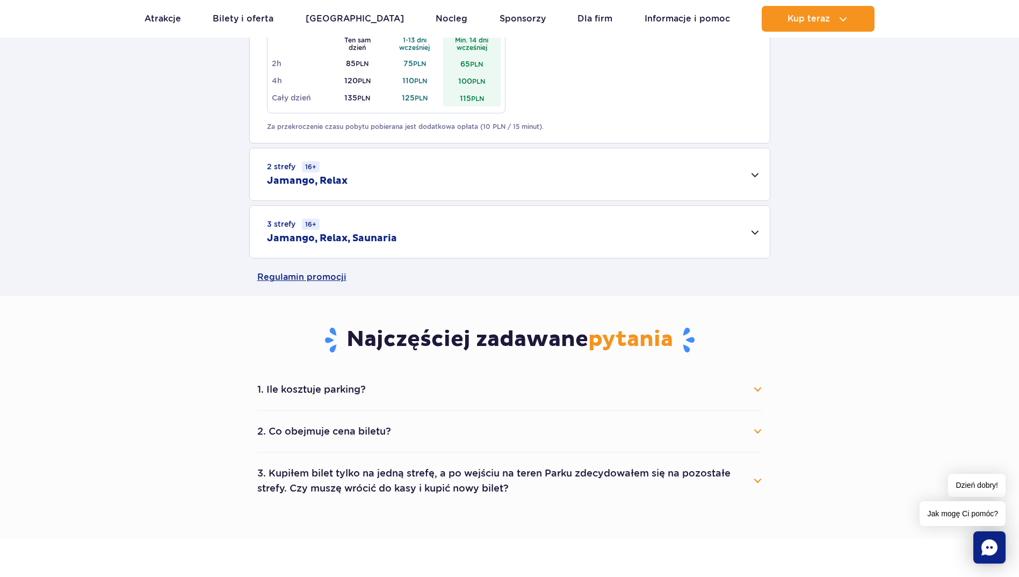
scroll to position [752, 0]
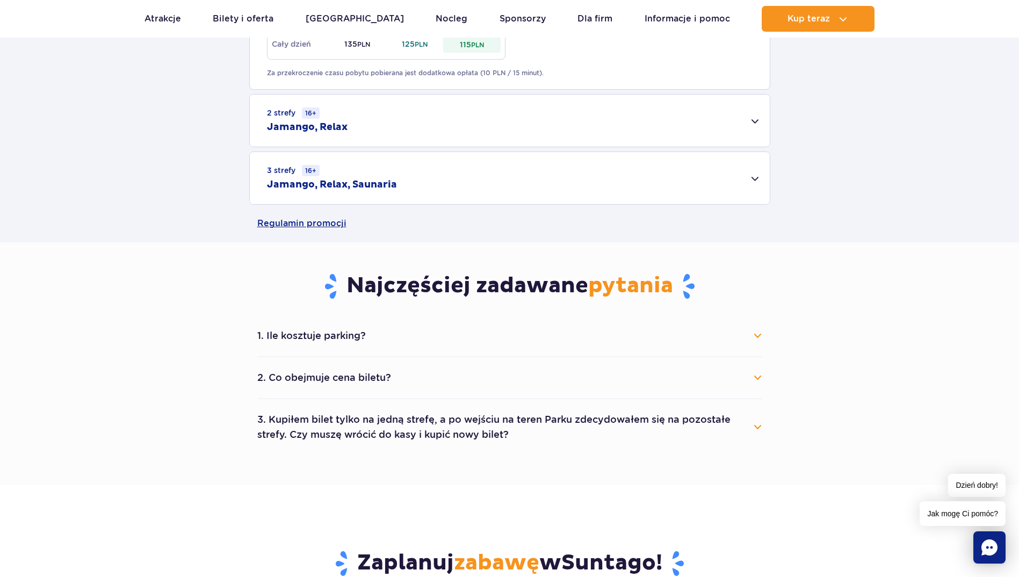
click at [753, 376] on button "2. Co obejmuje cena biletu?" at bounding box center [509, 378] width 505 height 24
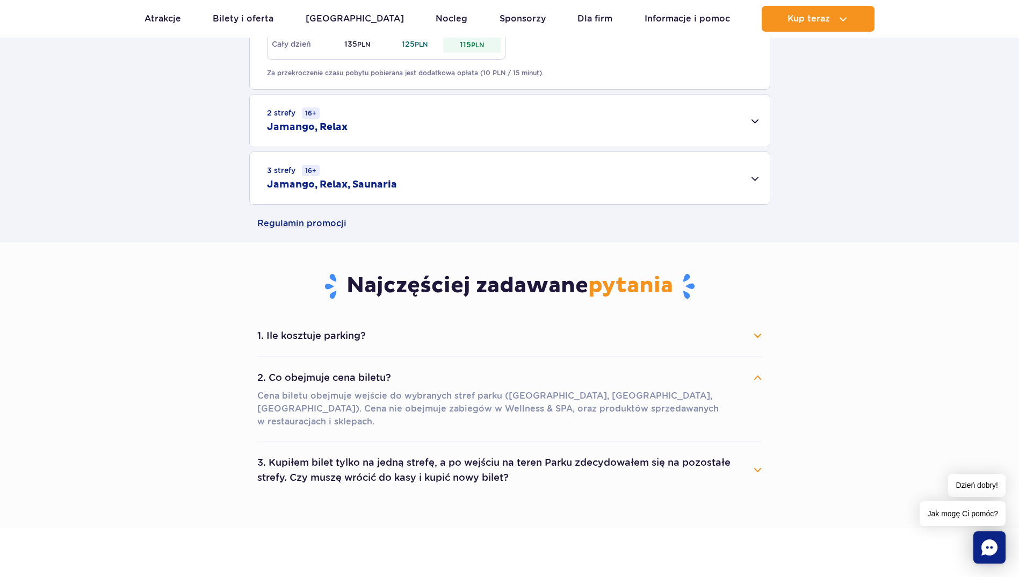
click at [759, 456] on button "3. Kupiłem bilet tylko na jedną strefę, a po wejściu na teren Parku zdecydowałe…" at bounding box center [509, 470] width 505 height 39
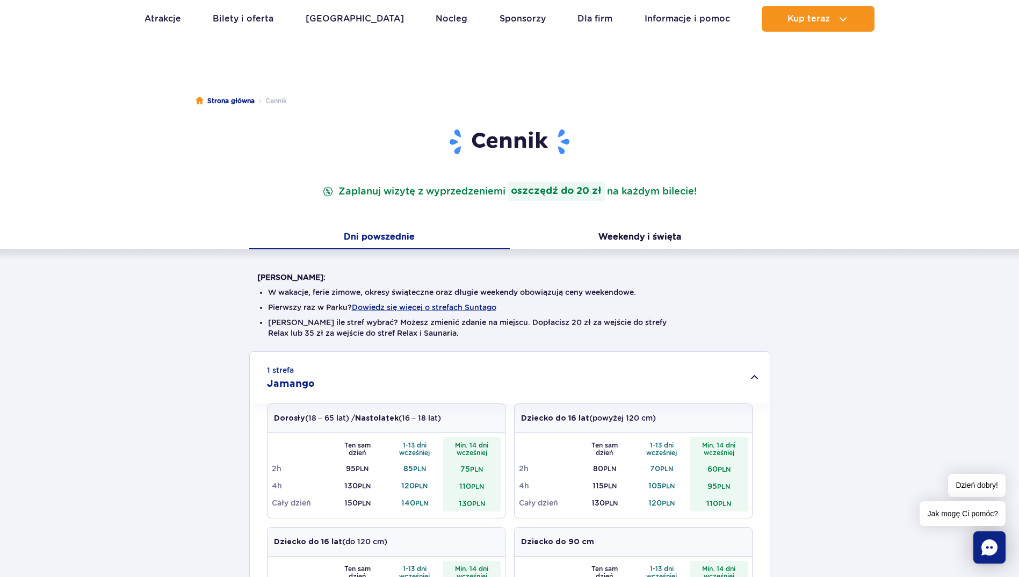
scroll to position [0, 0]
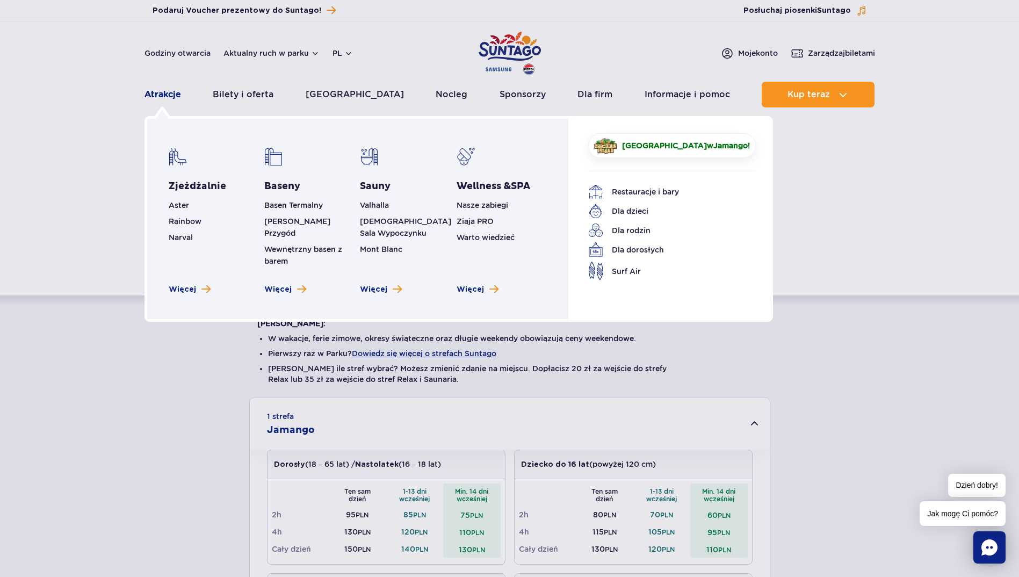
click at [169, 88] on link "Atrakcje" at bounding box center [163, 95] width 37 height 26
